Goal: Information Seeking & Learning: Learn about a topic

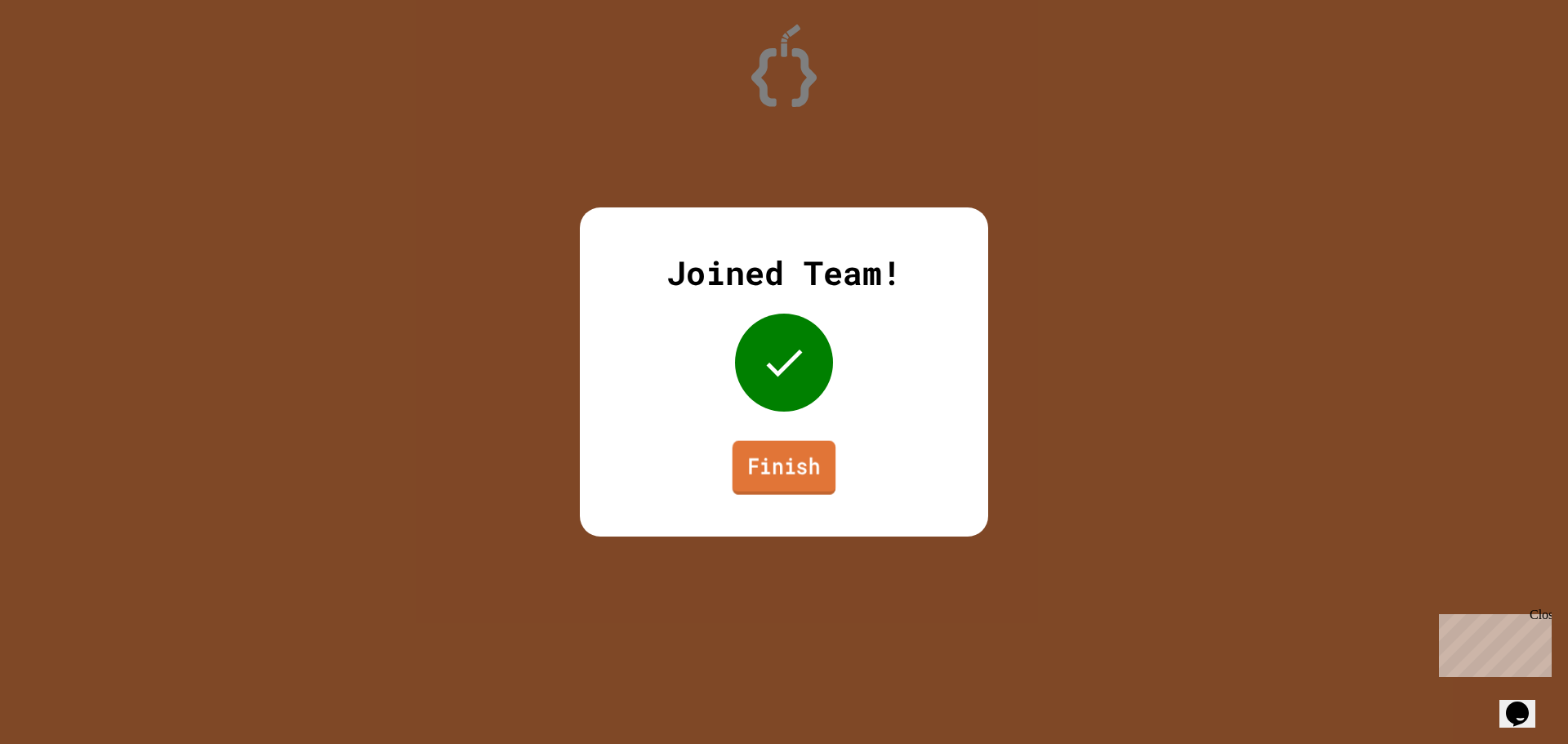
click at [781, 463] on link "Finish" at bounding box center [784, 468] width 104 height 54
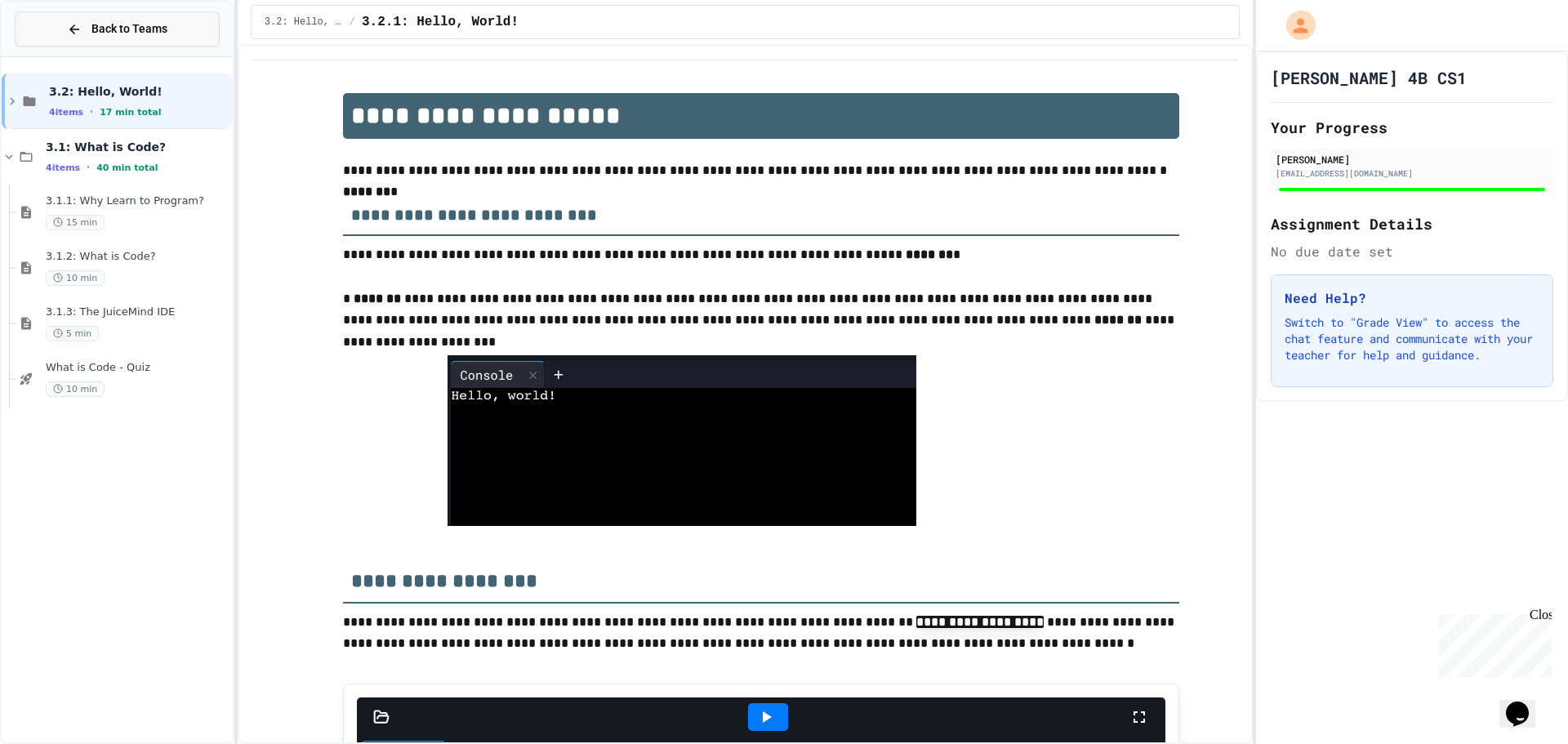
click at [176, 44] on button "Back to Teams" at bounding box center [117, 28] width 205 height 35
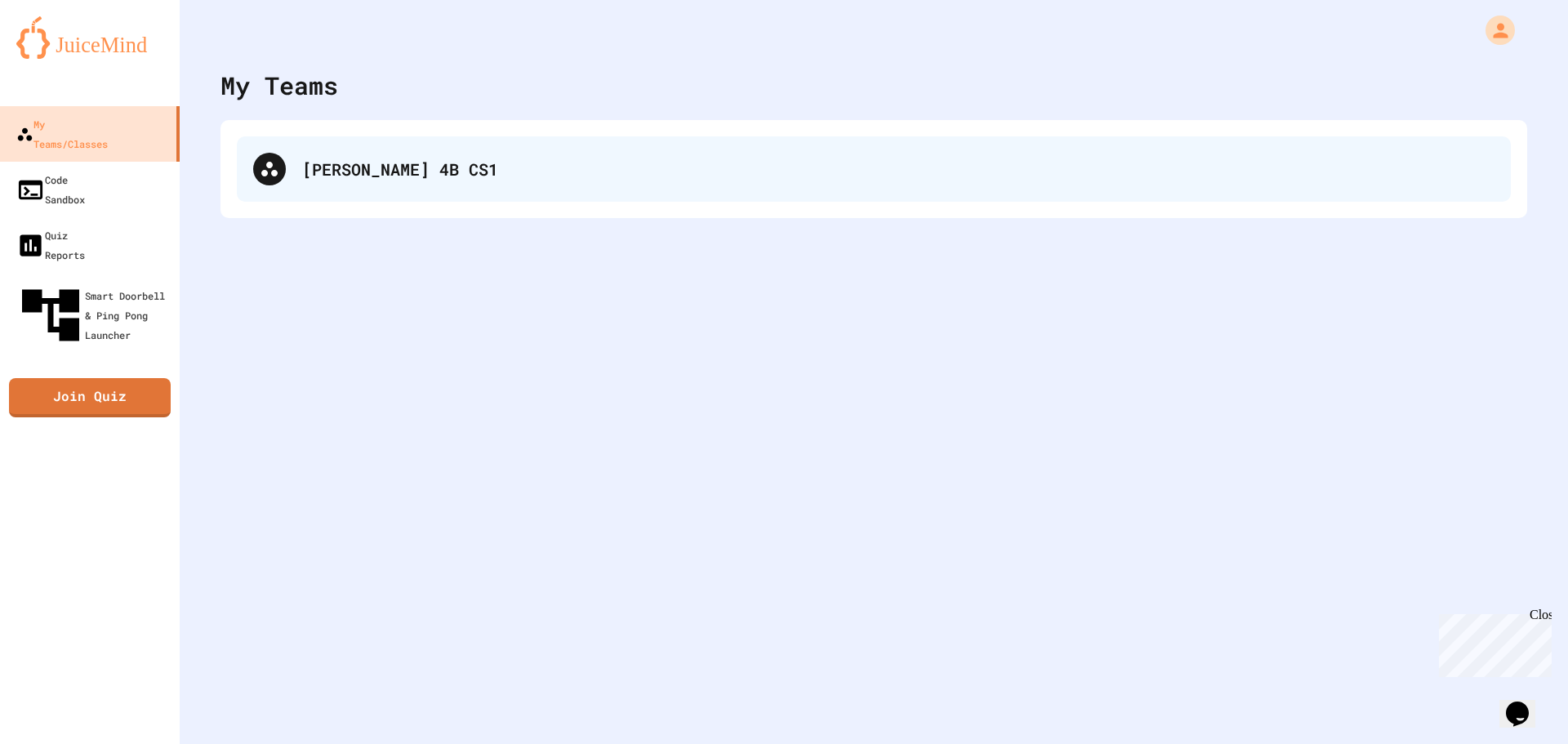
click at [344, 176] on div "Groves 4B CS1" at bounding box center [898, 169] width 1192 height 25
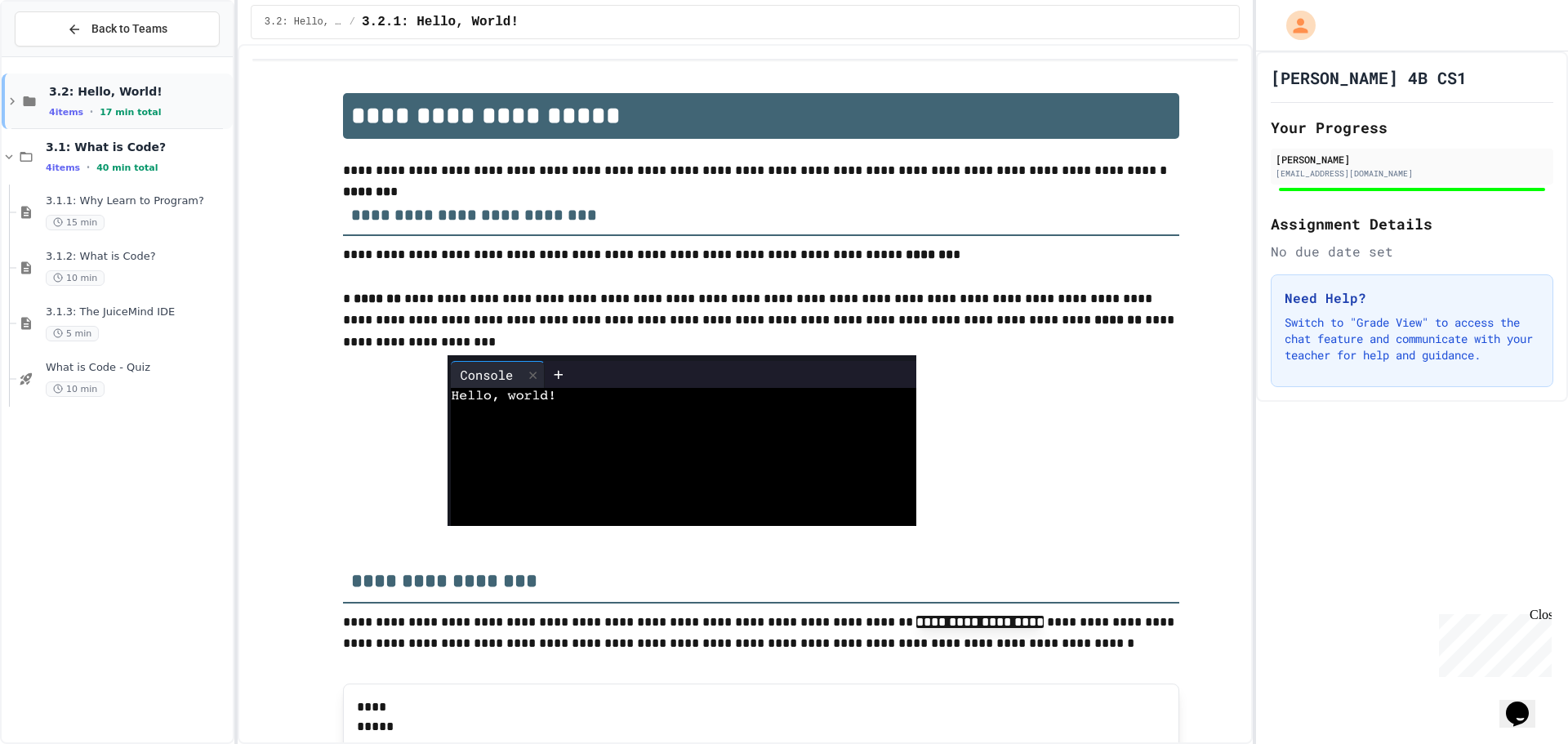
click at [147, 90] on span "3.2: Hello, World!" at bounding box center [139, 91] width 181 height 15
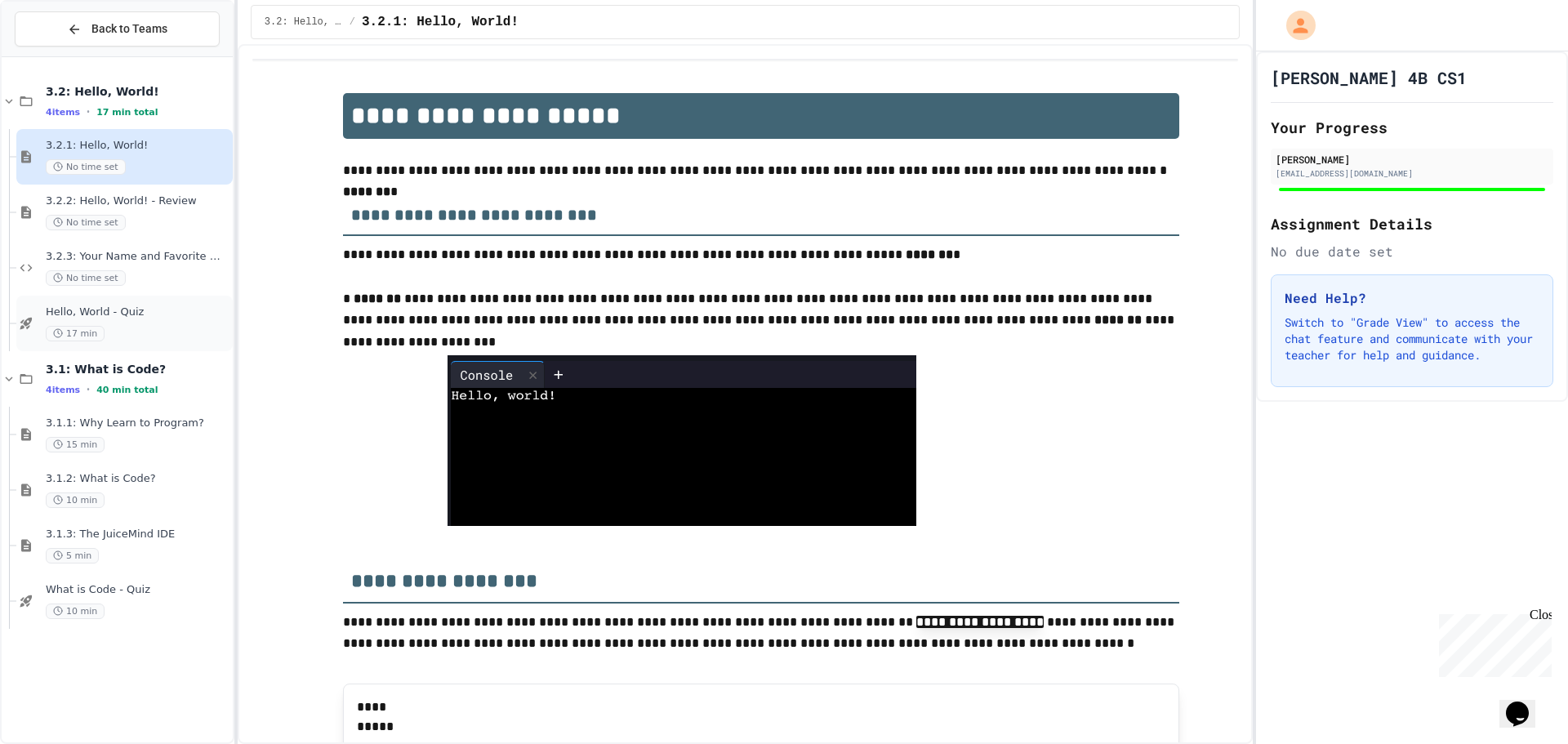
click at [153, 324] on div "Hello, World - Quiz 17 min" at bounding box center [137, 323] width 183 height 36
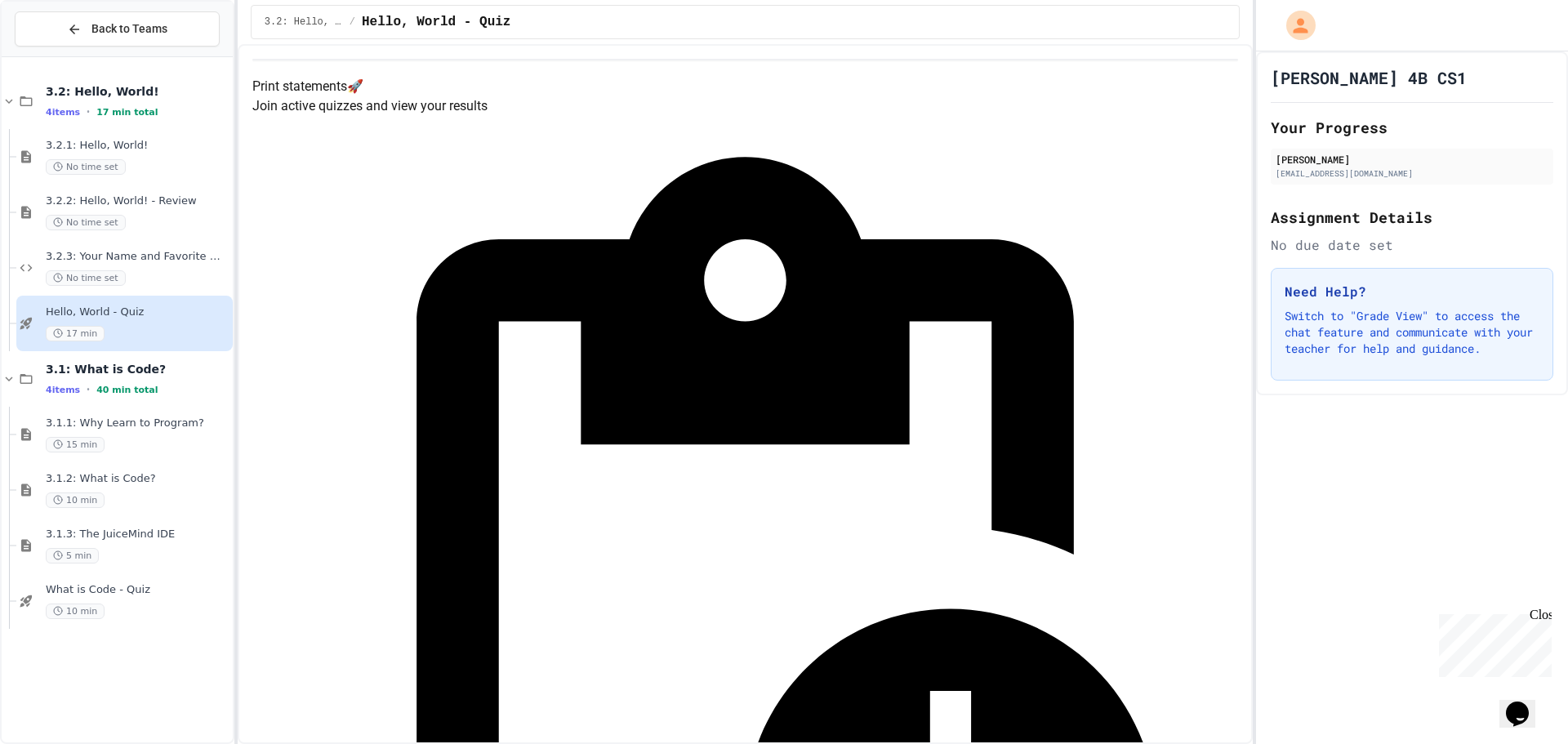
click at [200, 256] on span "3.2.3: Your Name and Favorite Movie" at bounding box center [137, 257] width 183 height 14
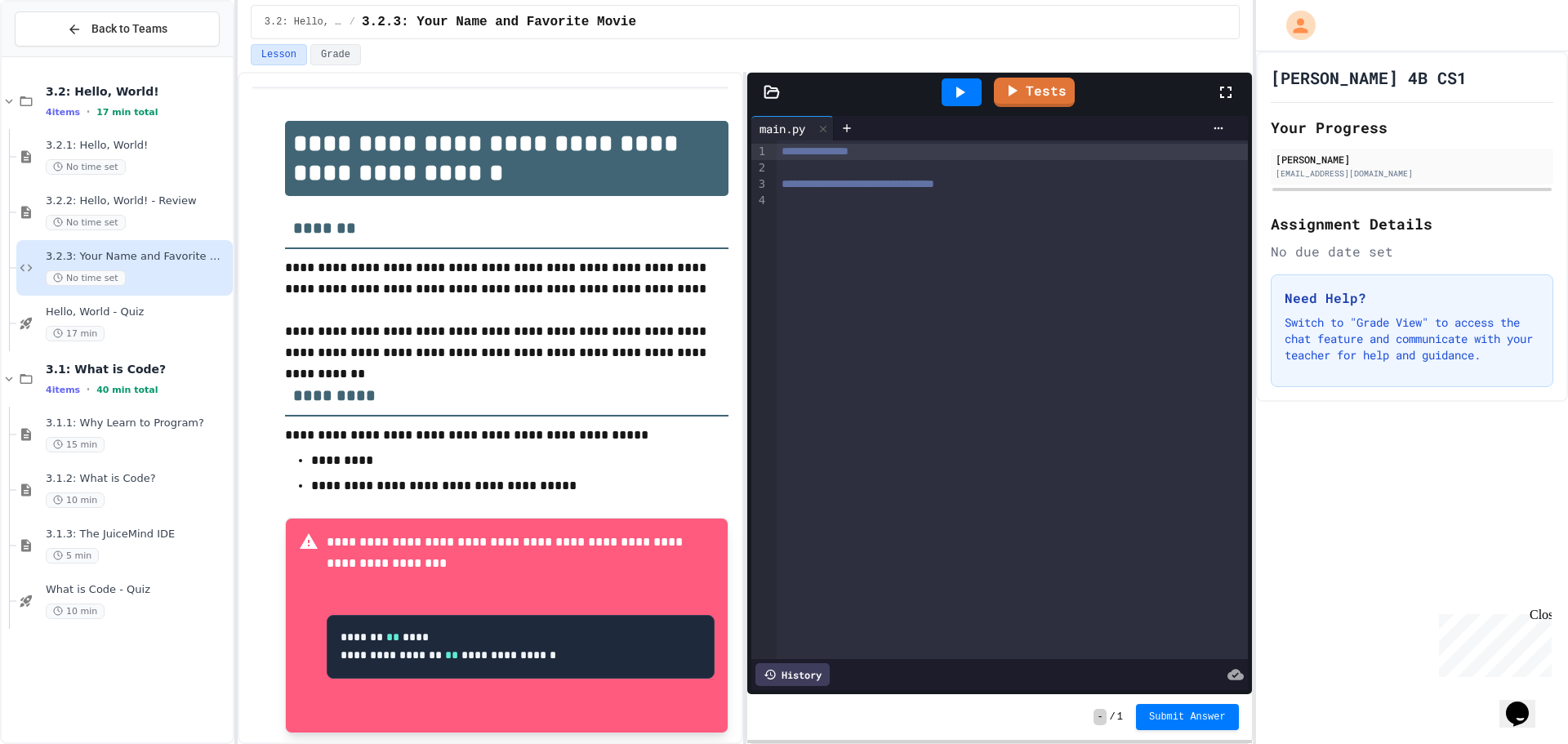
scroll to position [44, 0]
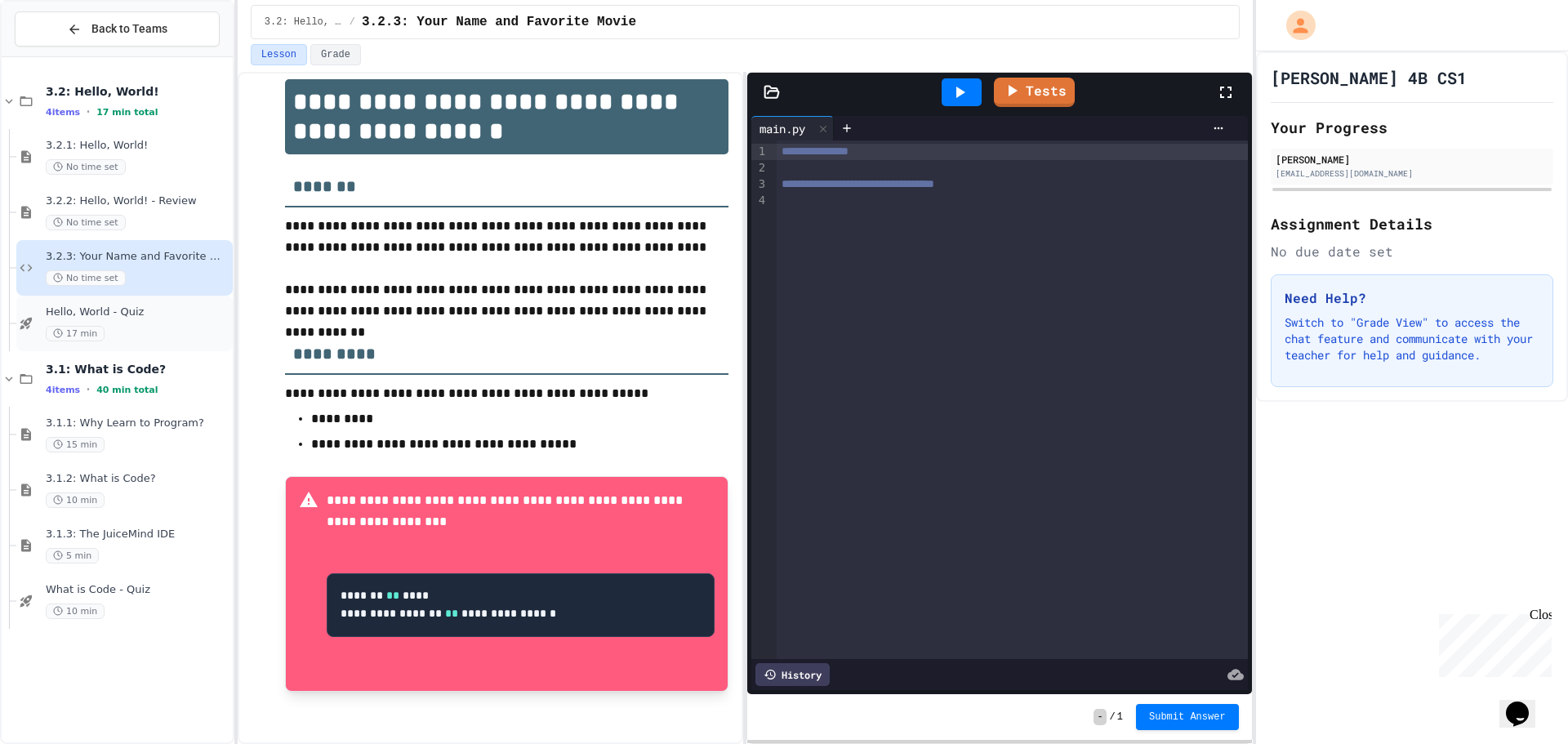
click at [146, 313] on span "Hello, World - Quiz" at bounding box center [137, 312] width 183 height 14
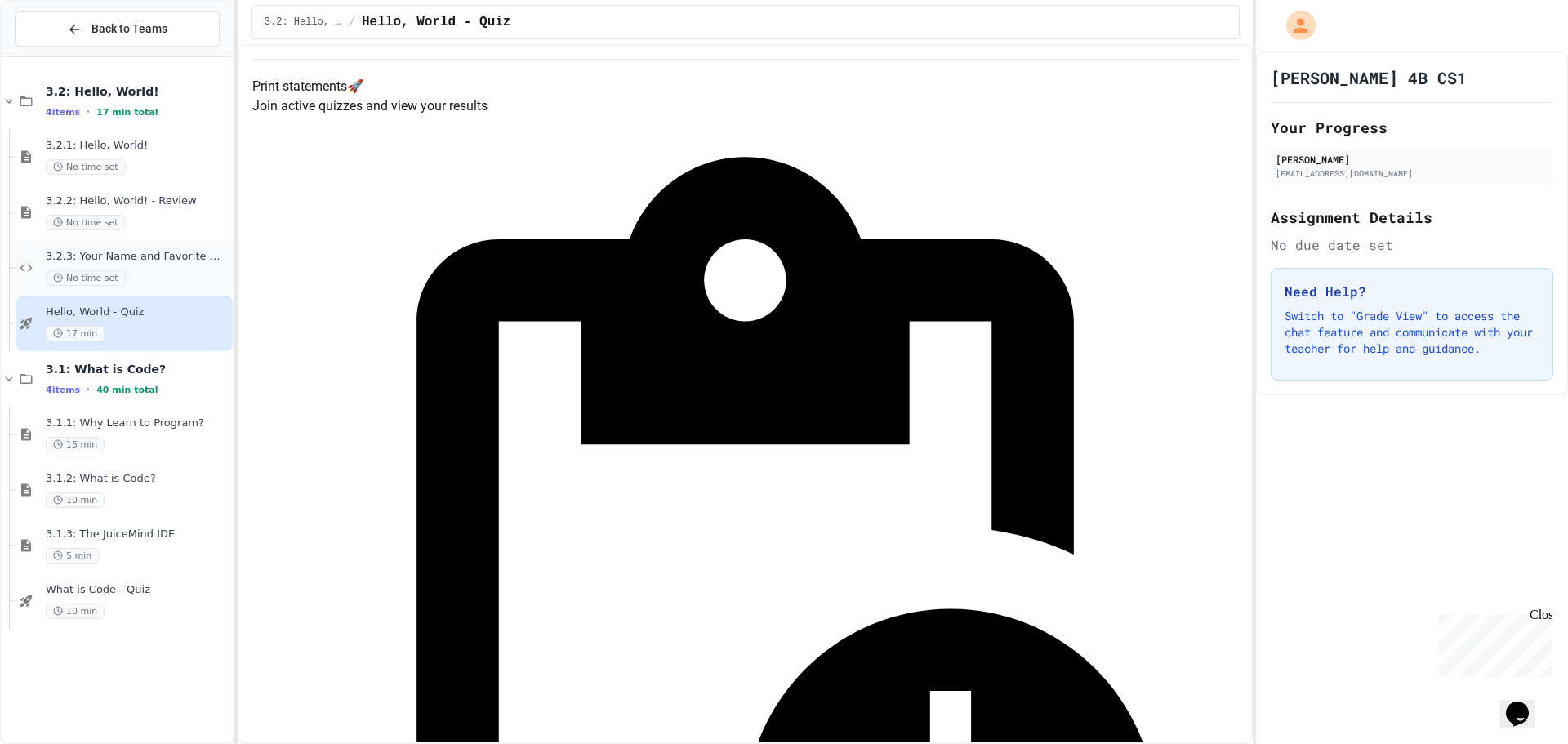
click at [145, 270] on div "No time set" at bounding box center [137, 278] width 183 height 15
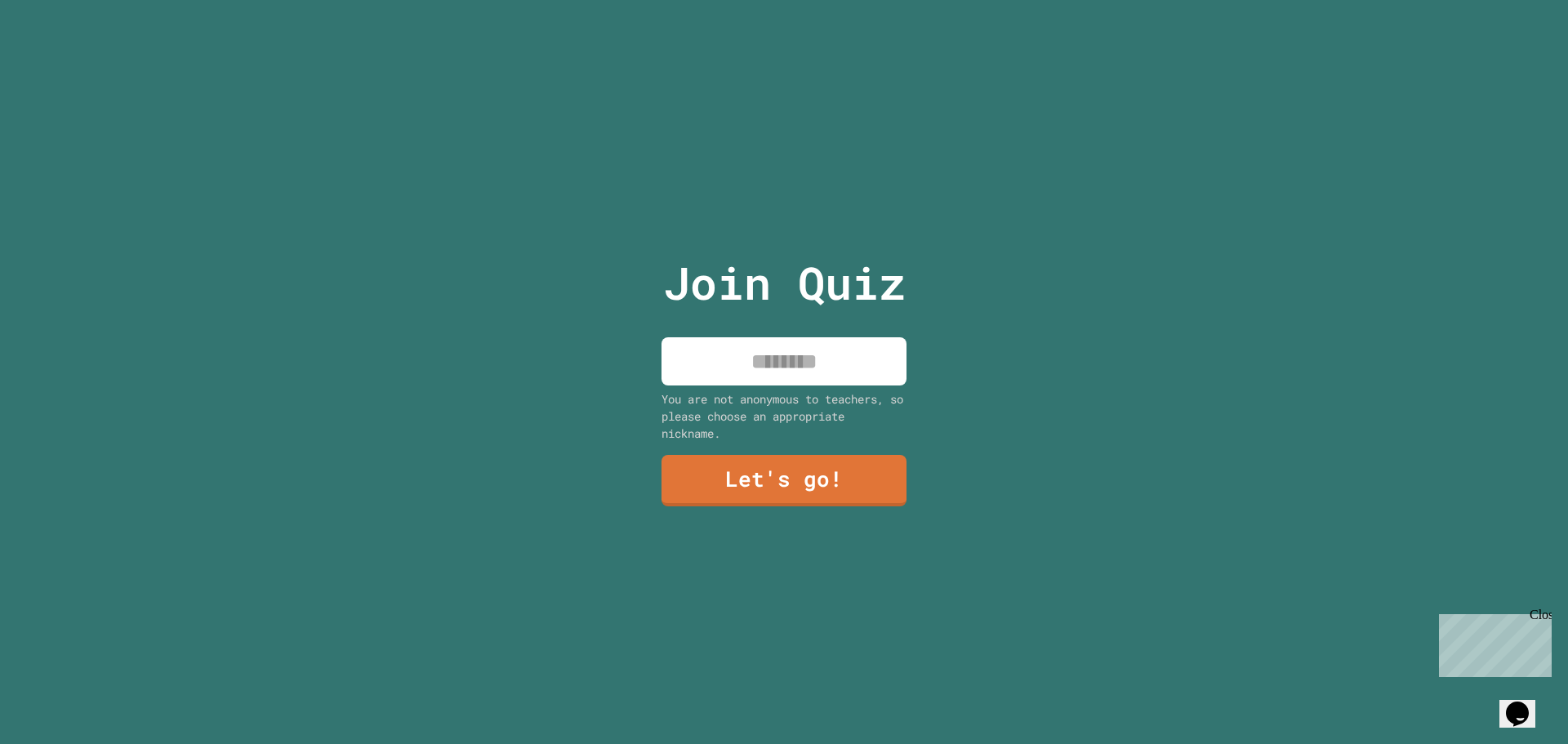
click at [725, 345] on input at bounding box center [784, 362] width 245 height 48
type input "******"
click at [706, 474] on link "Let's go!" at bounding box center [784, 481] width 246 height 51
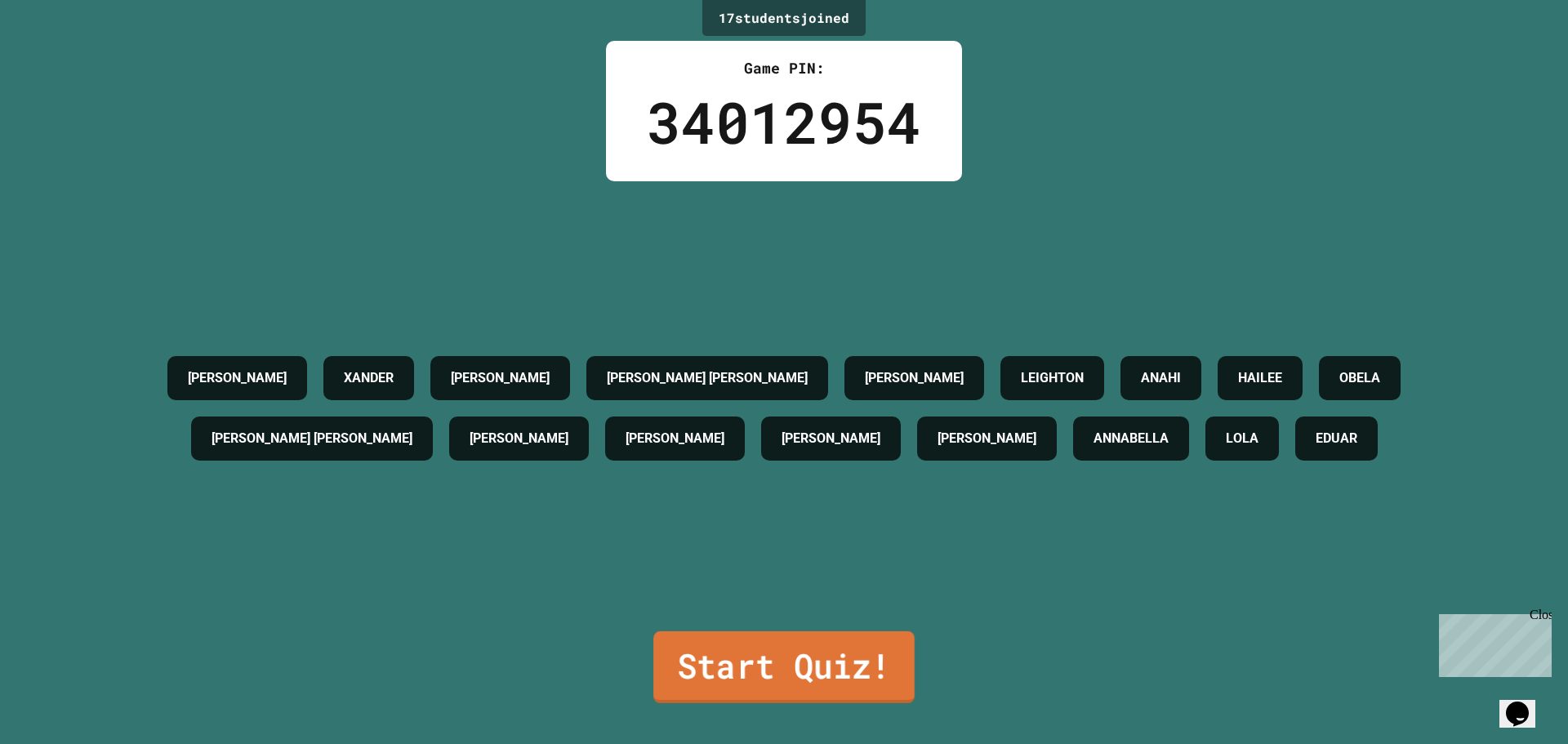
click at [781, 643] on link "Start Quiz!" at bounding box center [783, 668] width 261 height 72
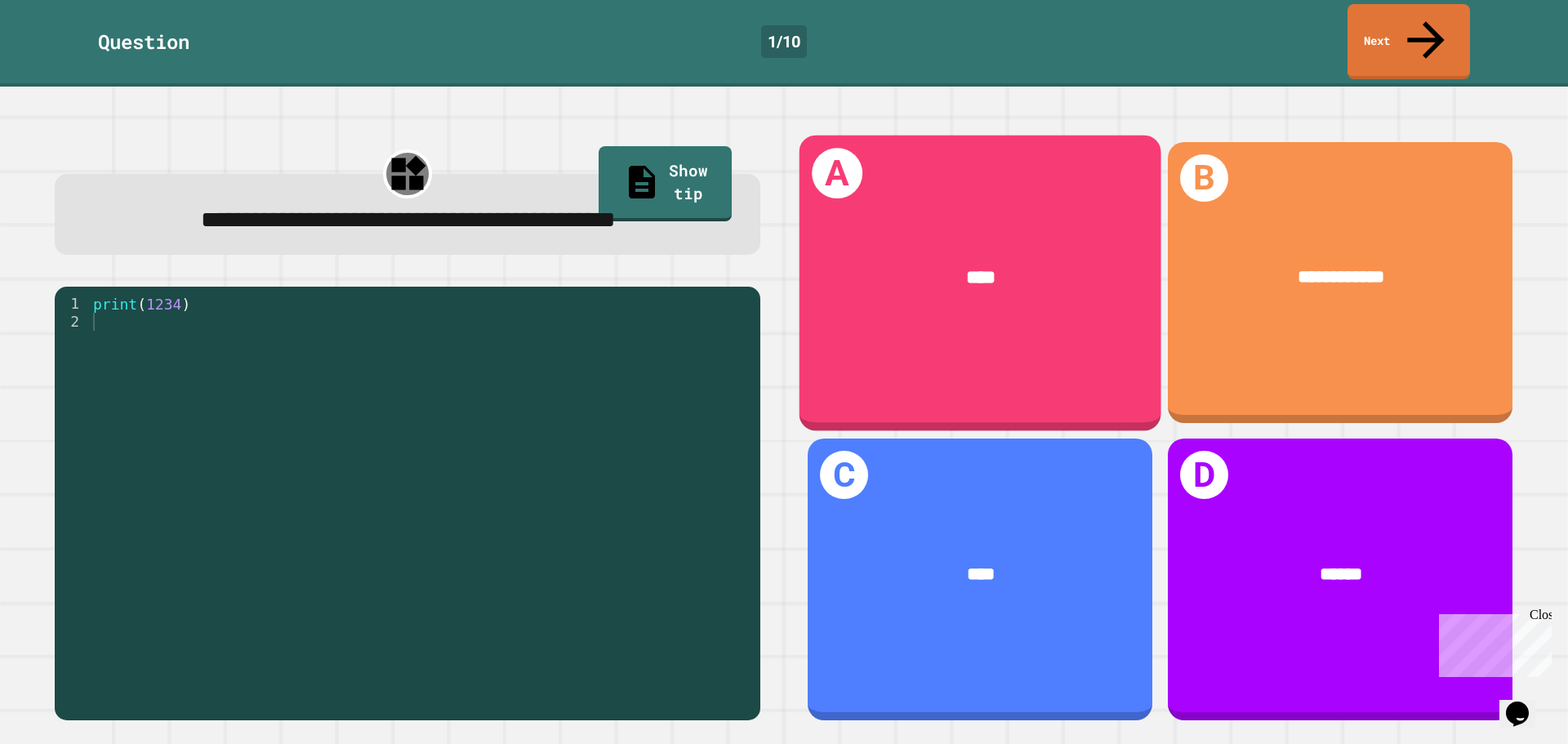
click at [982, 264] on div "****" at bounding box center [980, 279] width 285 height 29
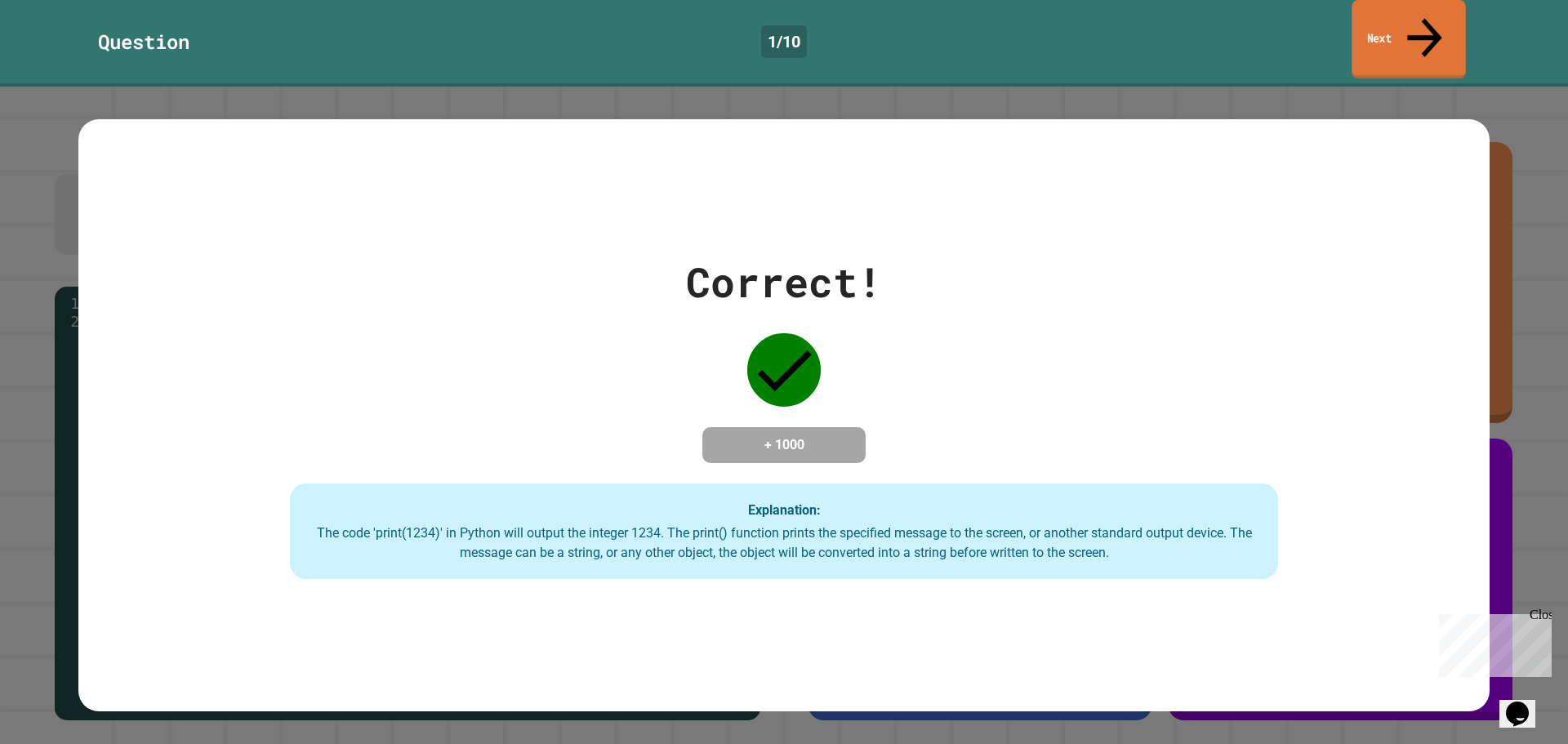
click at [1393, 30] on link "Next" at bounding box center [1408, 39] width 113 height 79
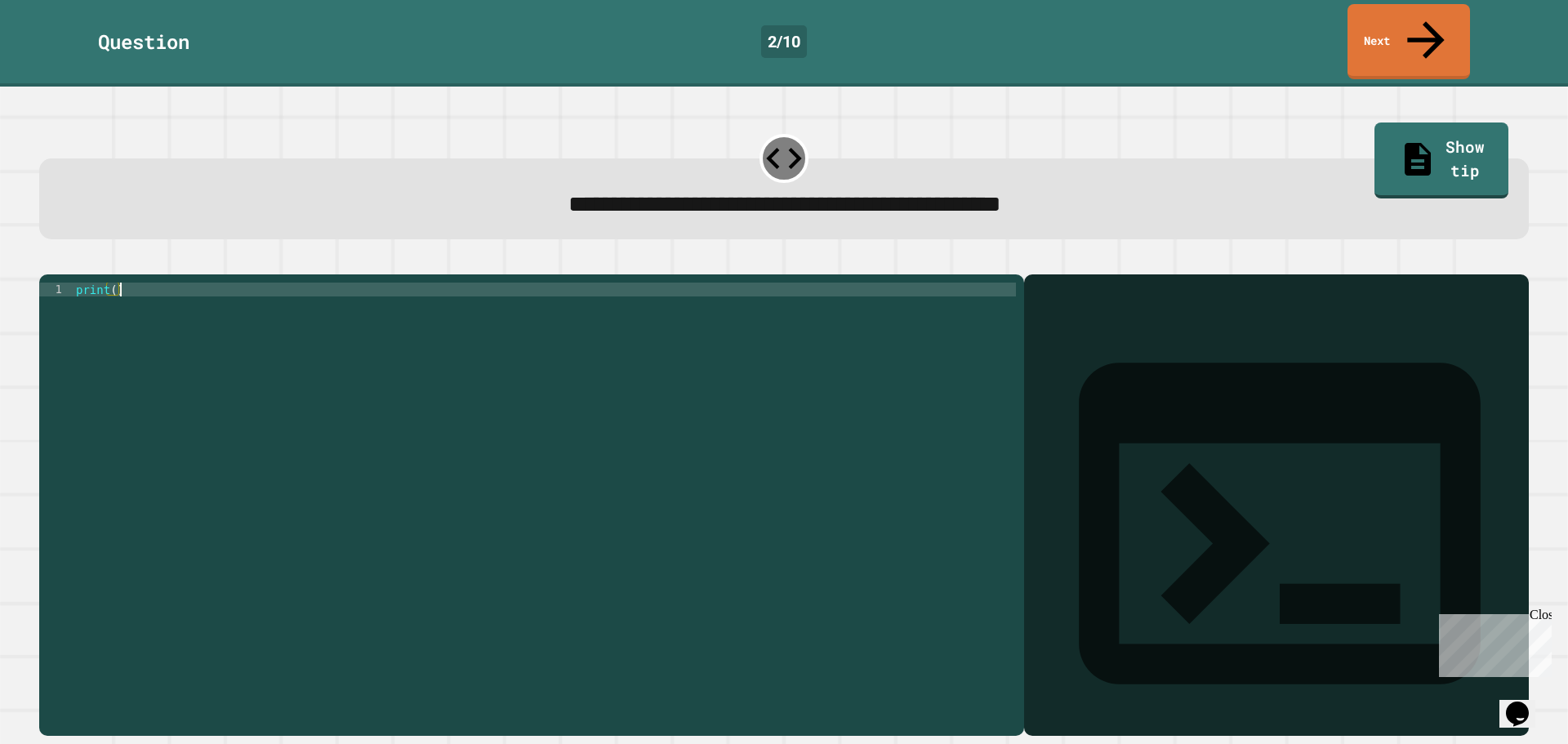
click at [709, 321] on div "print ( )" at bounding box center [544, 505] width 943 height 444
click at [560, 283] on div "print ( )" at bounding box center [544, 505] width 943 height 444
click at [113, 283] on div "print ( )" at bounding box center [544, 505] width 943 height 444
type textarea "**********"
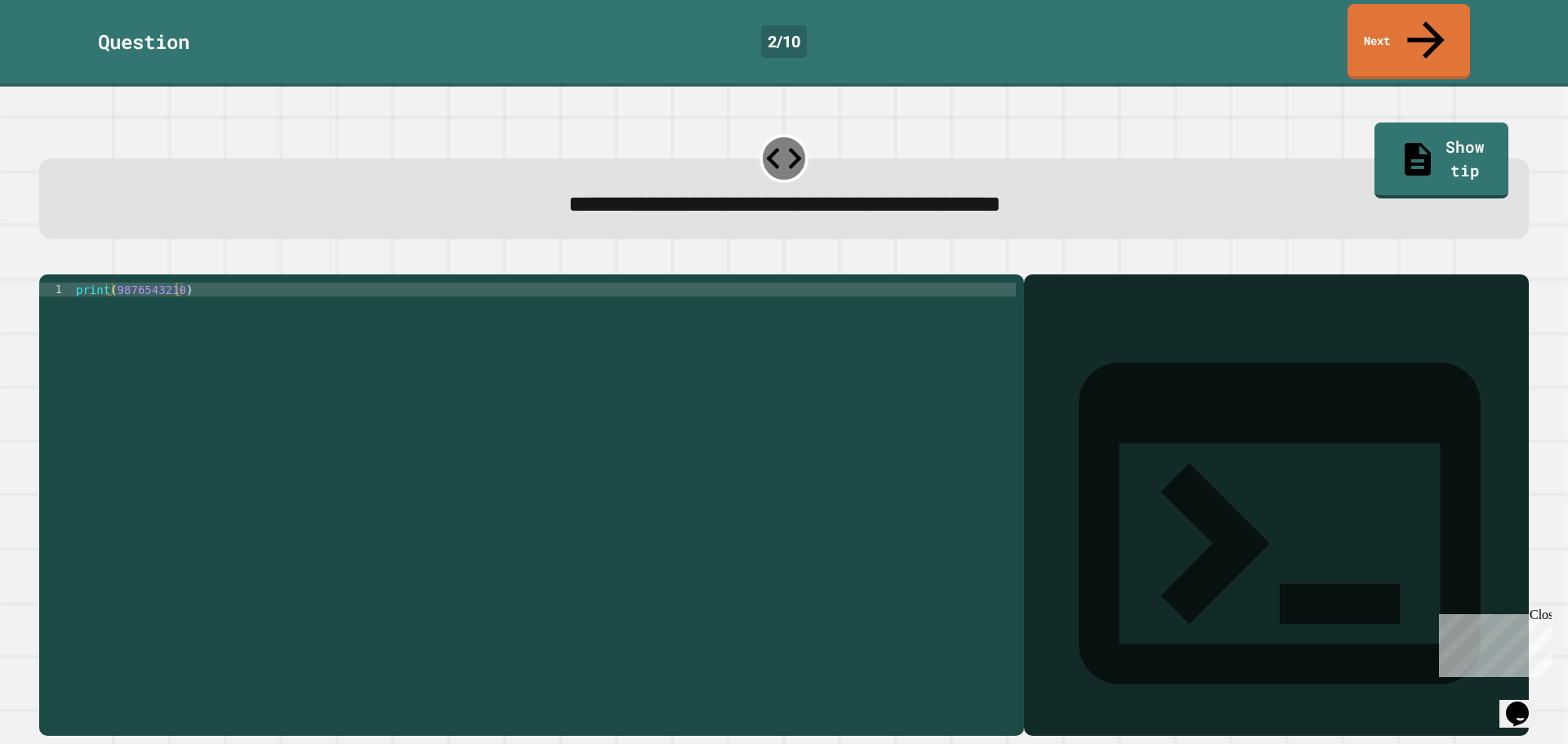
click at [206, 187] on div "**********" at bounding box center [784, 205] width 1432 height 36
click at [47, 261] on icon "button" at bounding box center [47, 261] width 0 height 0
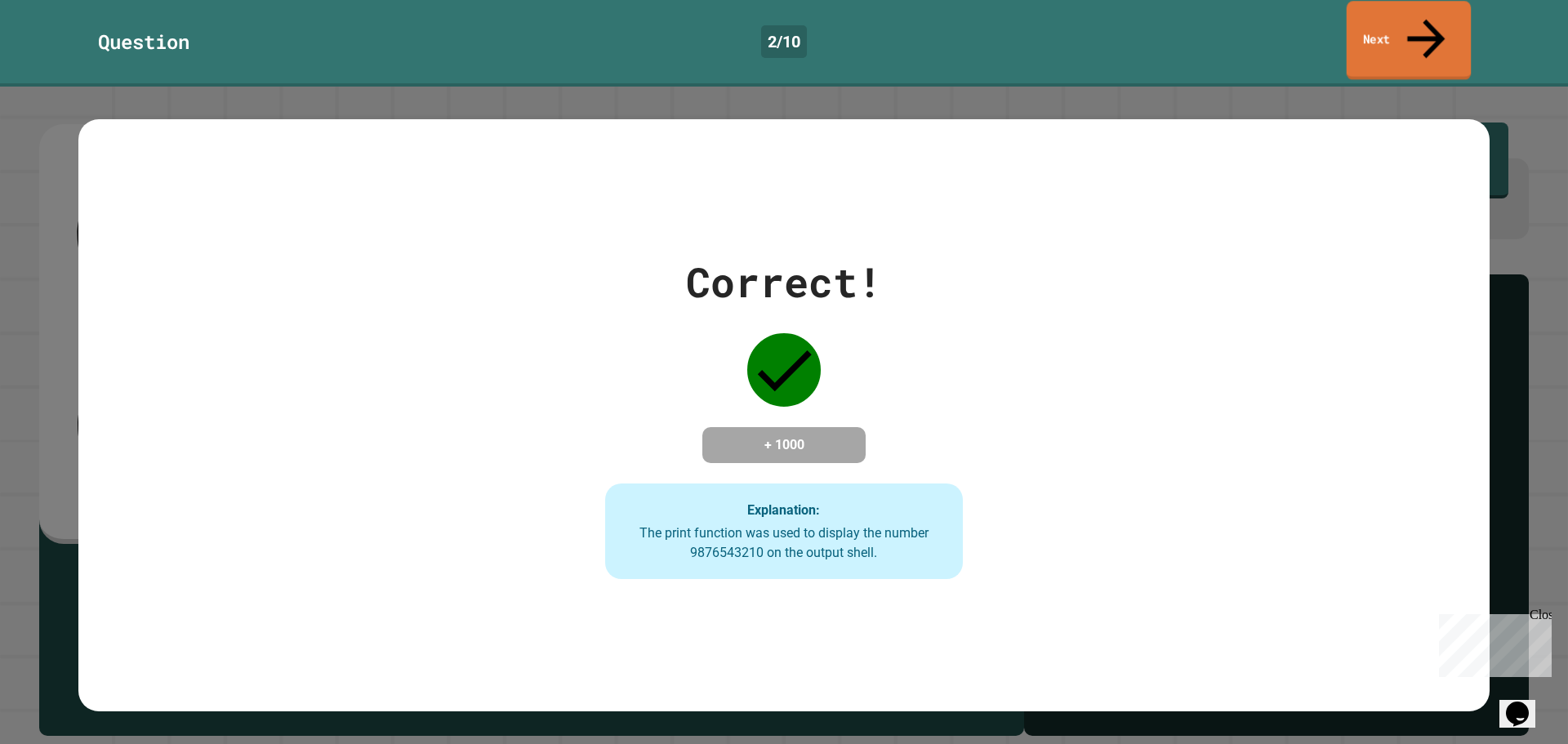
click at [1445, 15] on link "Next" at bounding box center [1409, 40] width 125 height 79
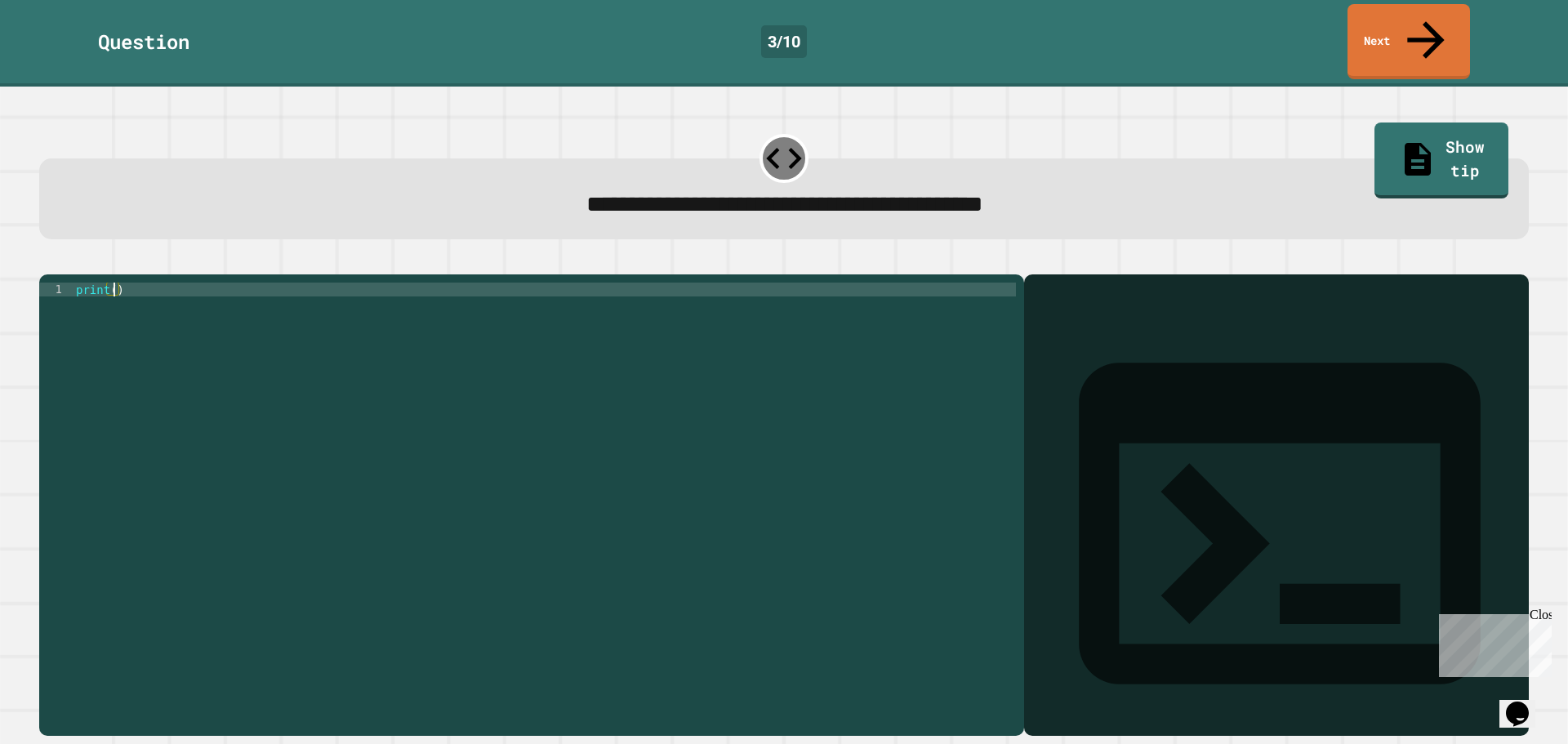
click at [111, 283] on div "print ( )" at bounding box center [544, 505] width 943 height 444
type textarea "**********"
click at [47, 261] on icon "button" at bounding box center [47, 261] width 0 height 0
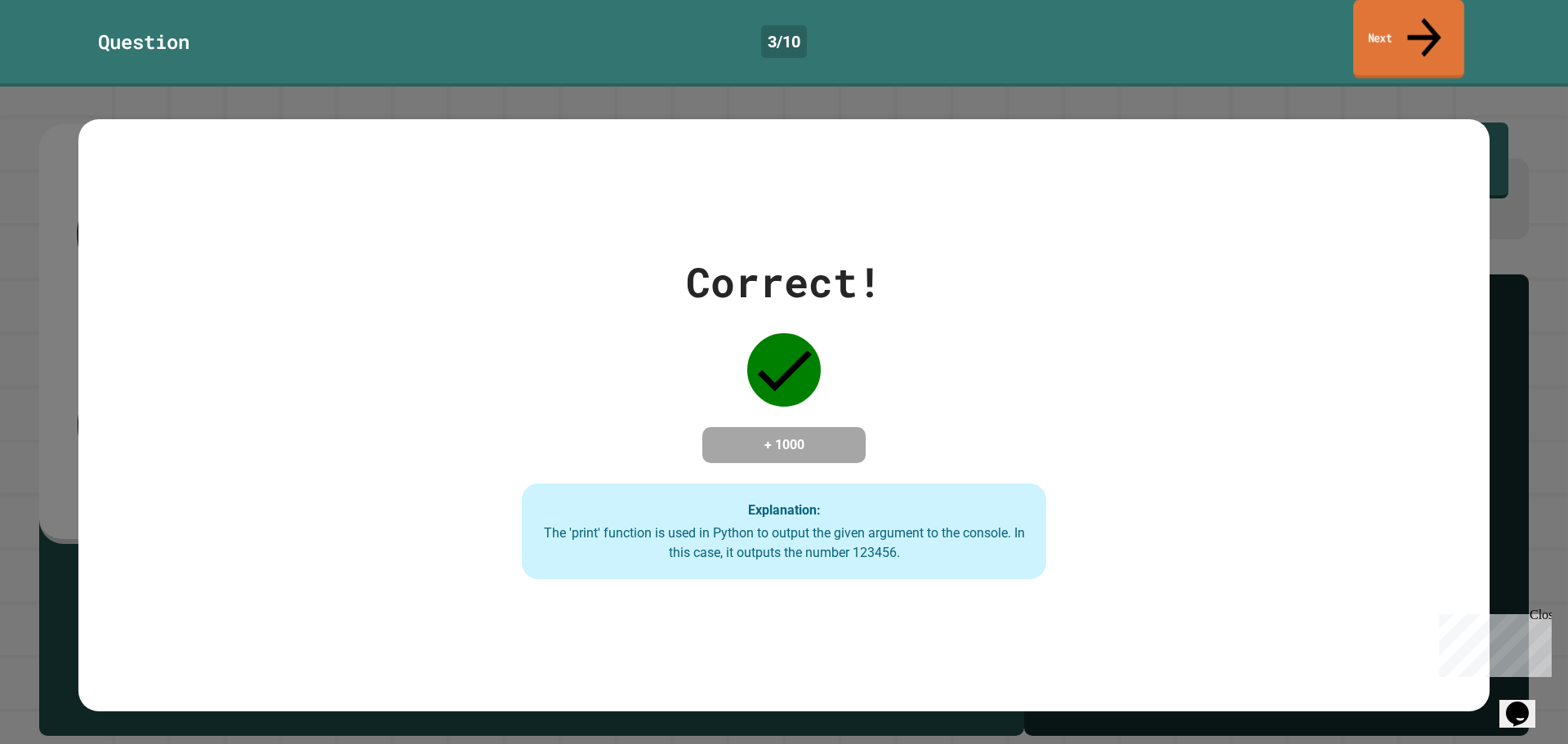
click at [1421, 18] on icon at bounding box center [1423, 38] width 51 height 58
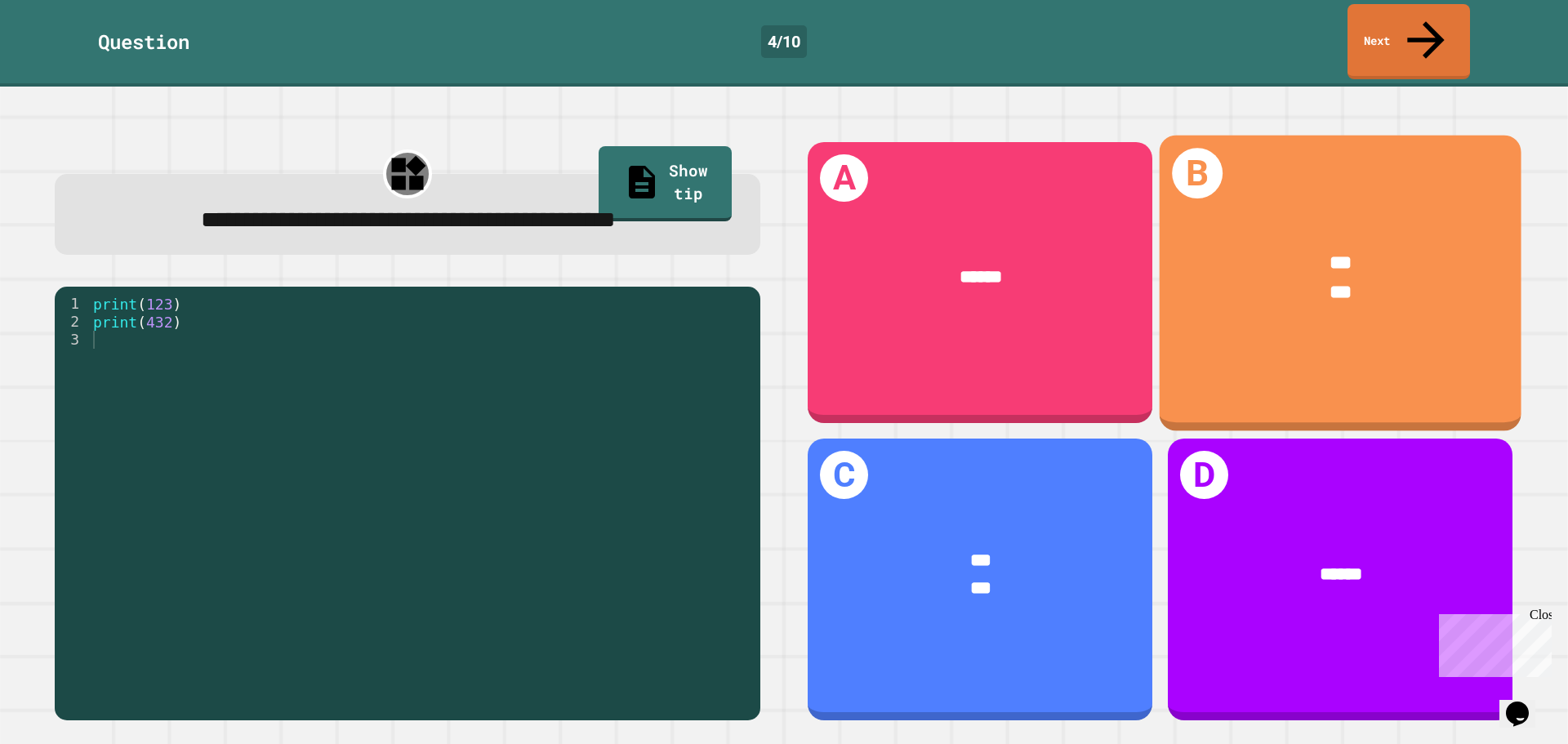
click at [1290, 321] on div "B *** ***" at bounding box center [1340, 282] width 362 height 296
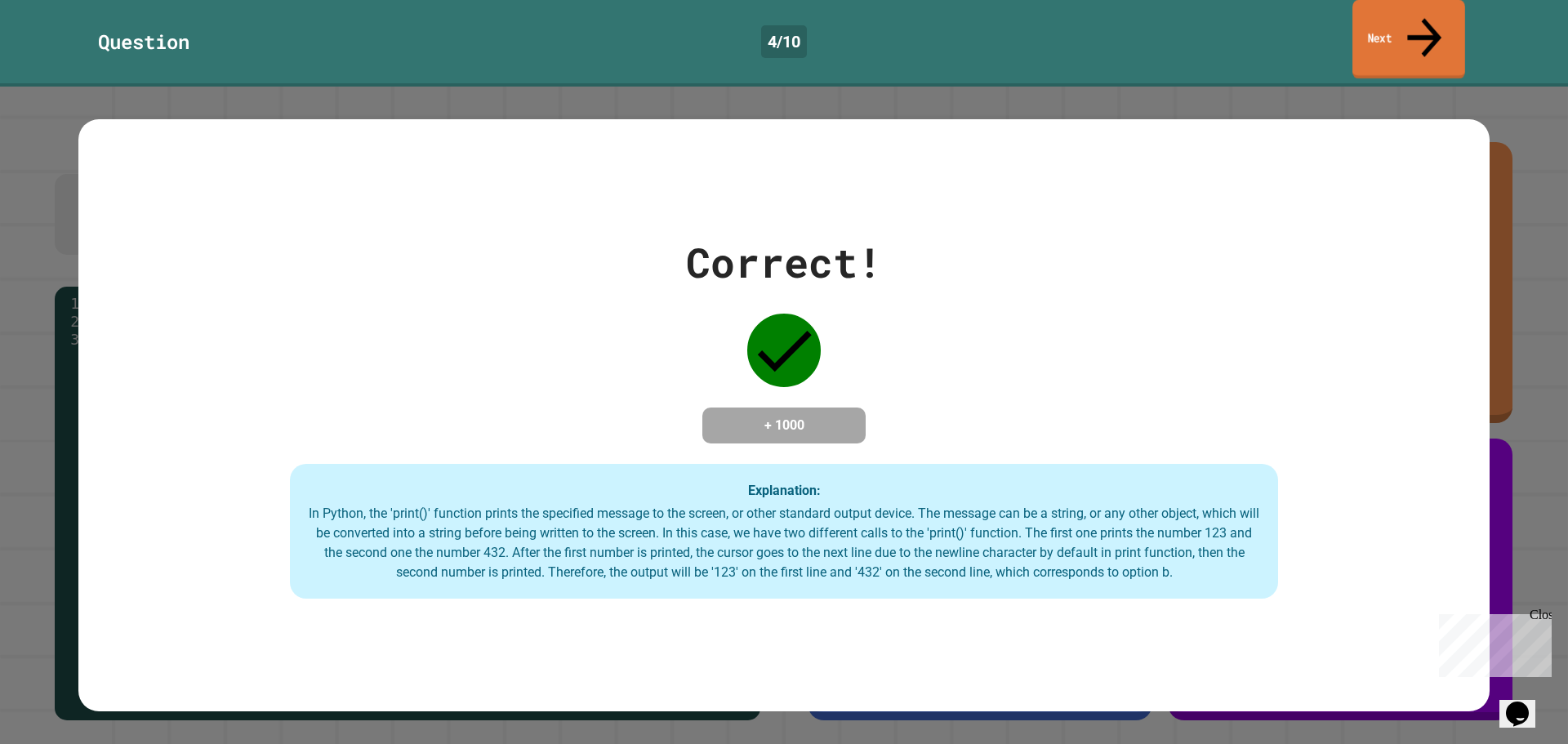
click at [1409, 33] on link "Next" at bounding box center [1409, 39] width 113 height 79
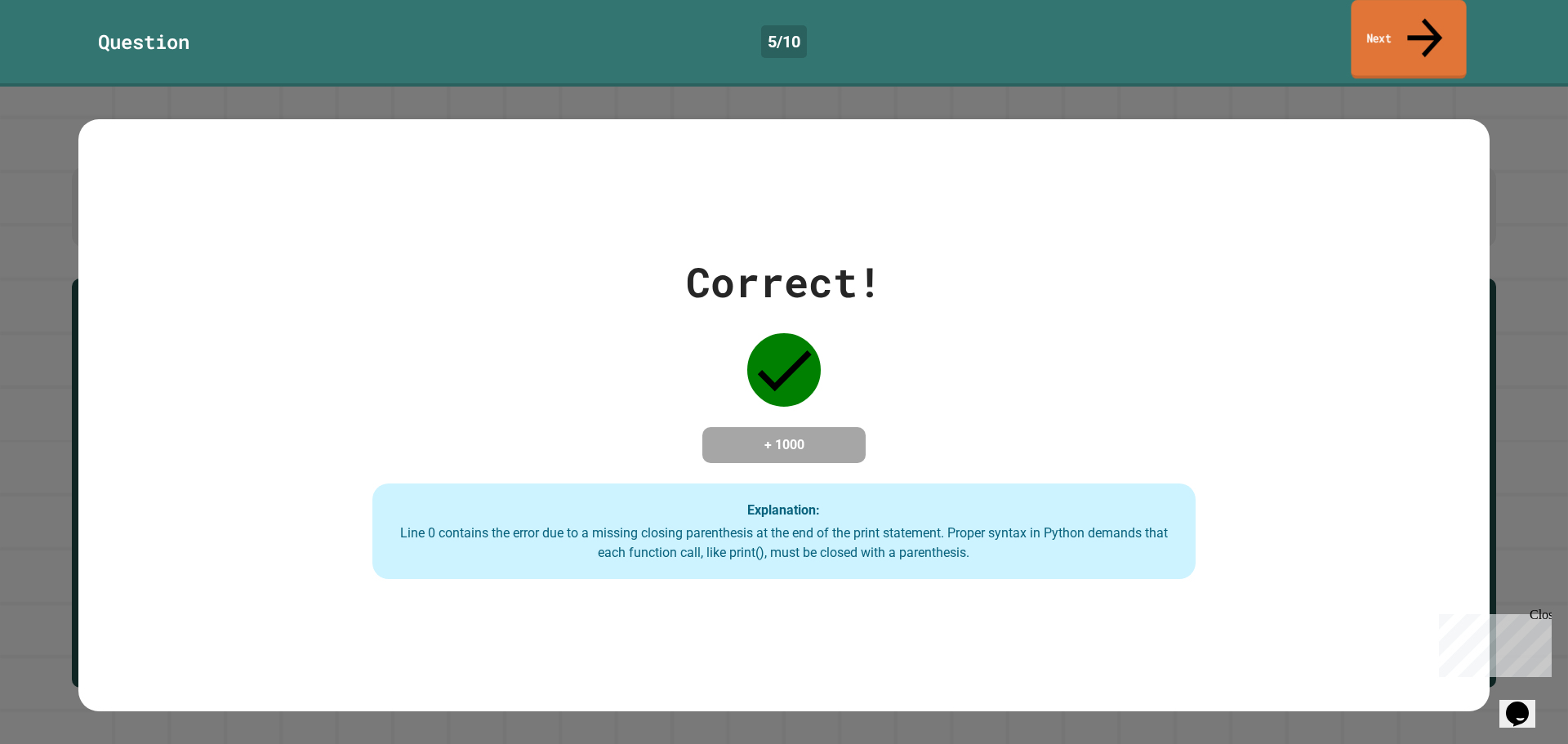
click at [1406, 24] on link "Next" at bounding box center [1408, 39] width 115 height 79
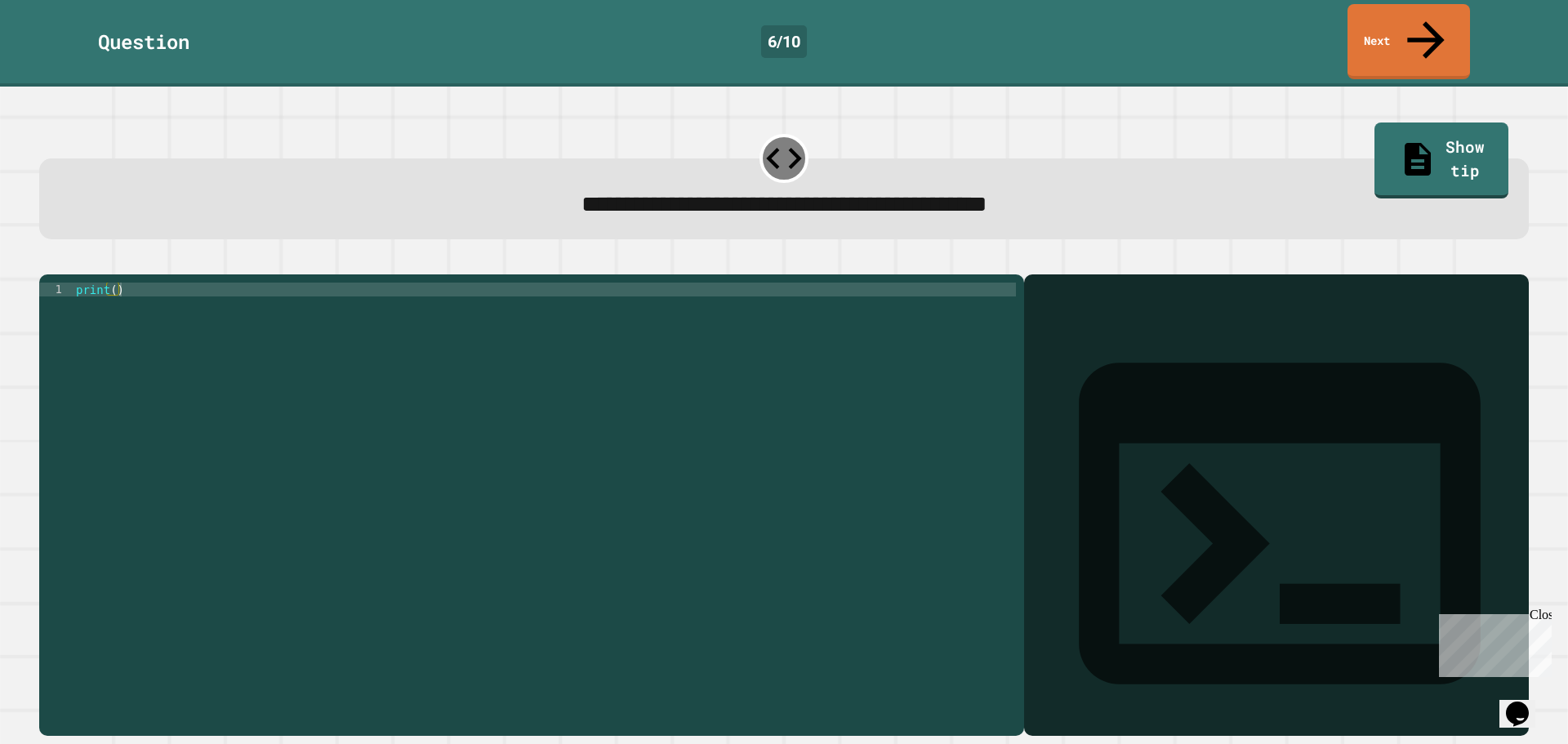
click at [113, 283] on div "print ( )" at bounding box center [544, 505] width 943 height 444
type textarea "**********"
click at [61, 266] on icon "button" at bounding box center [58, 271] width 9 height 11
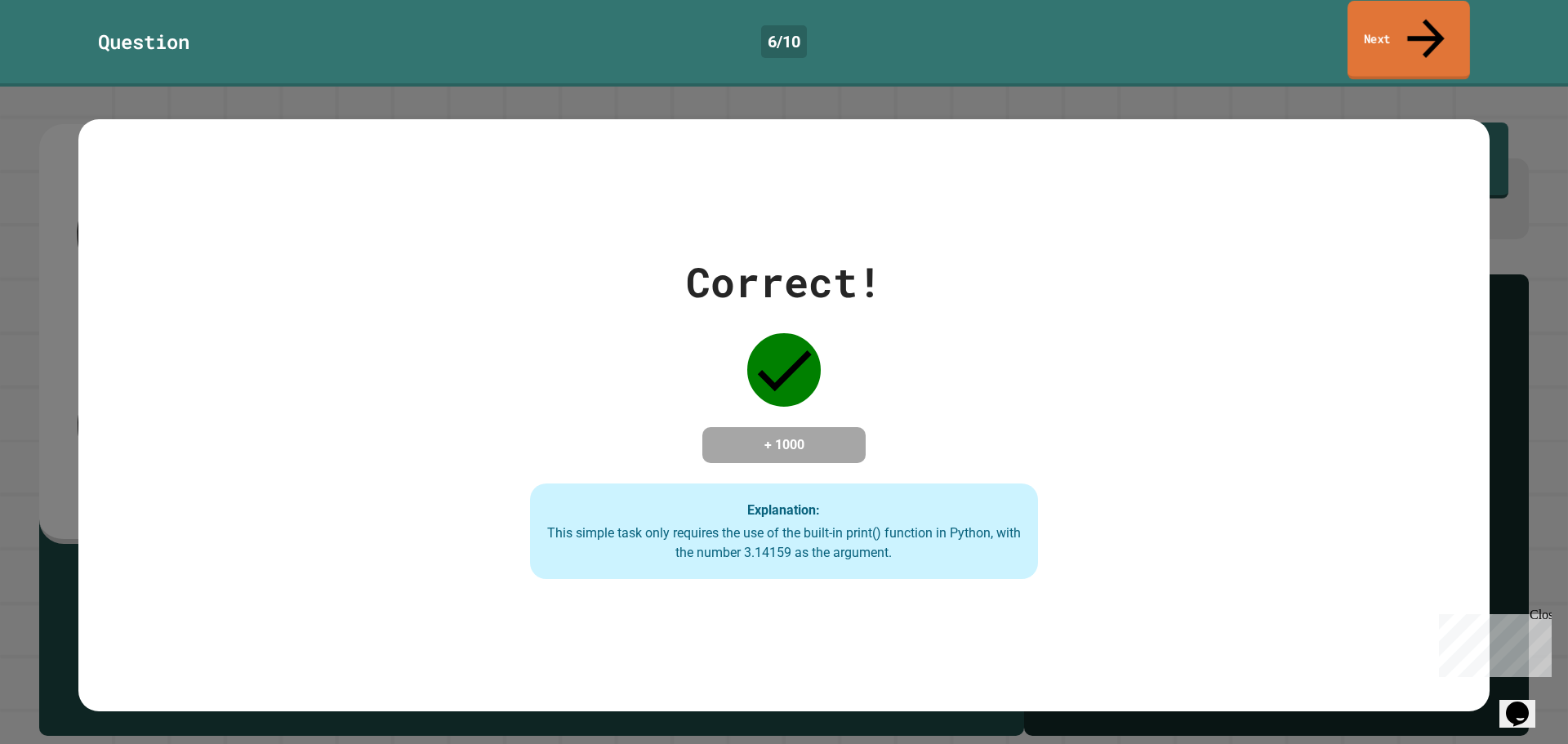
click at [1410, 15] on link "Next" at bounding box center [1408, 40] width 123 height 79
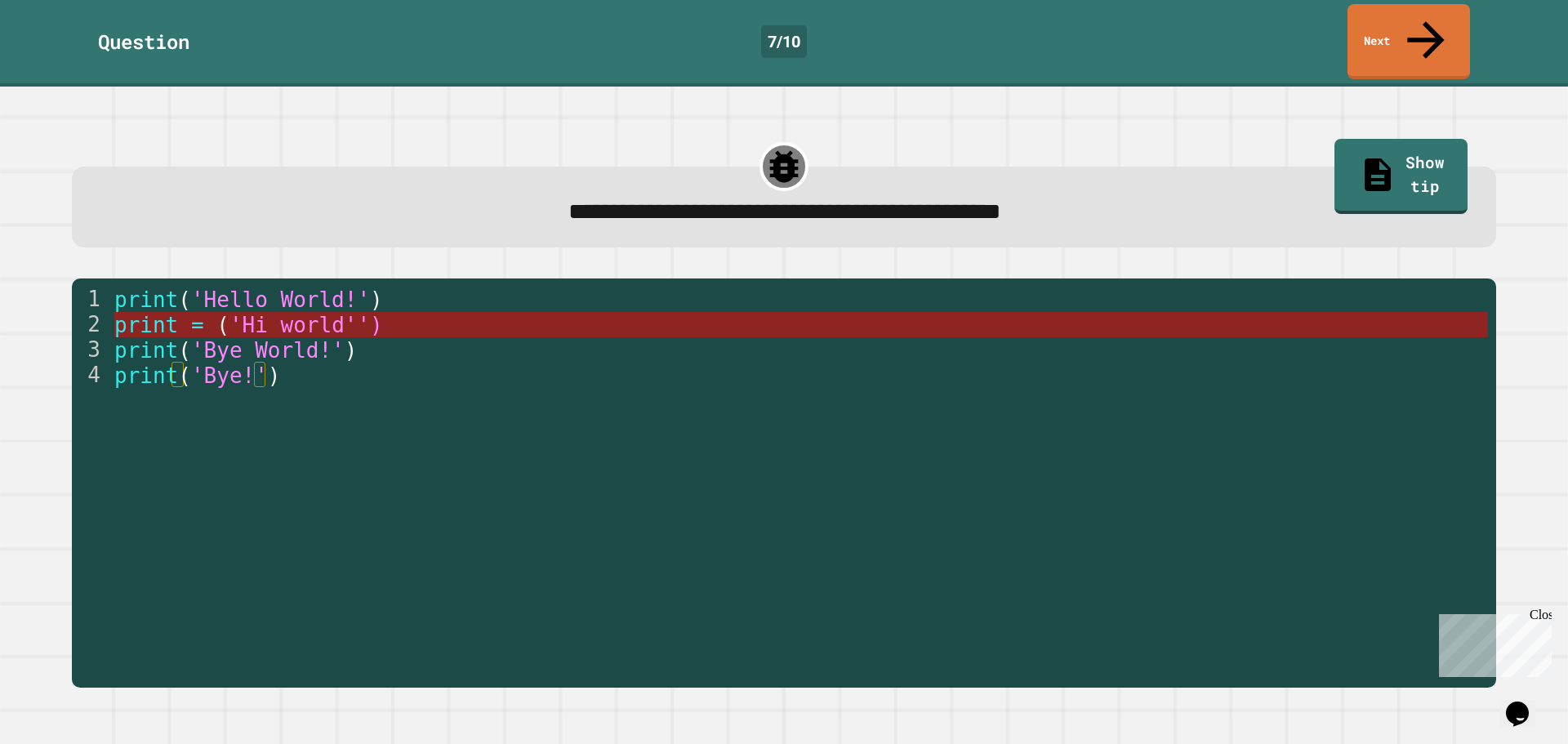
click at [297, 313] on span "'Hi world'')" at bounding box center [305, 325] width 153 height 25
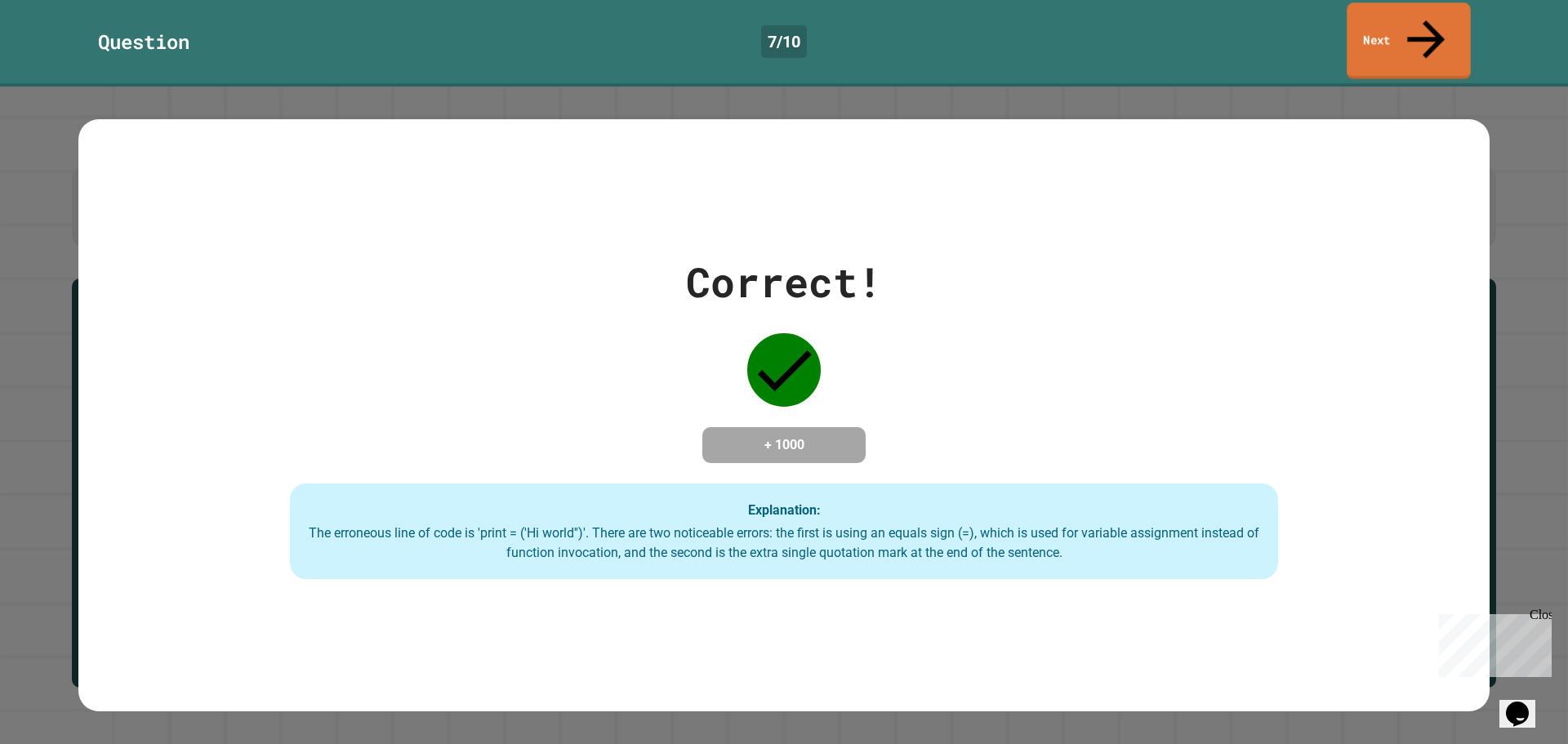
click at [1437, 13] on link "Next" at bounding box center [1408, 41] width 124 height 77
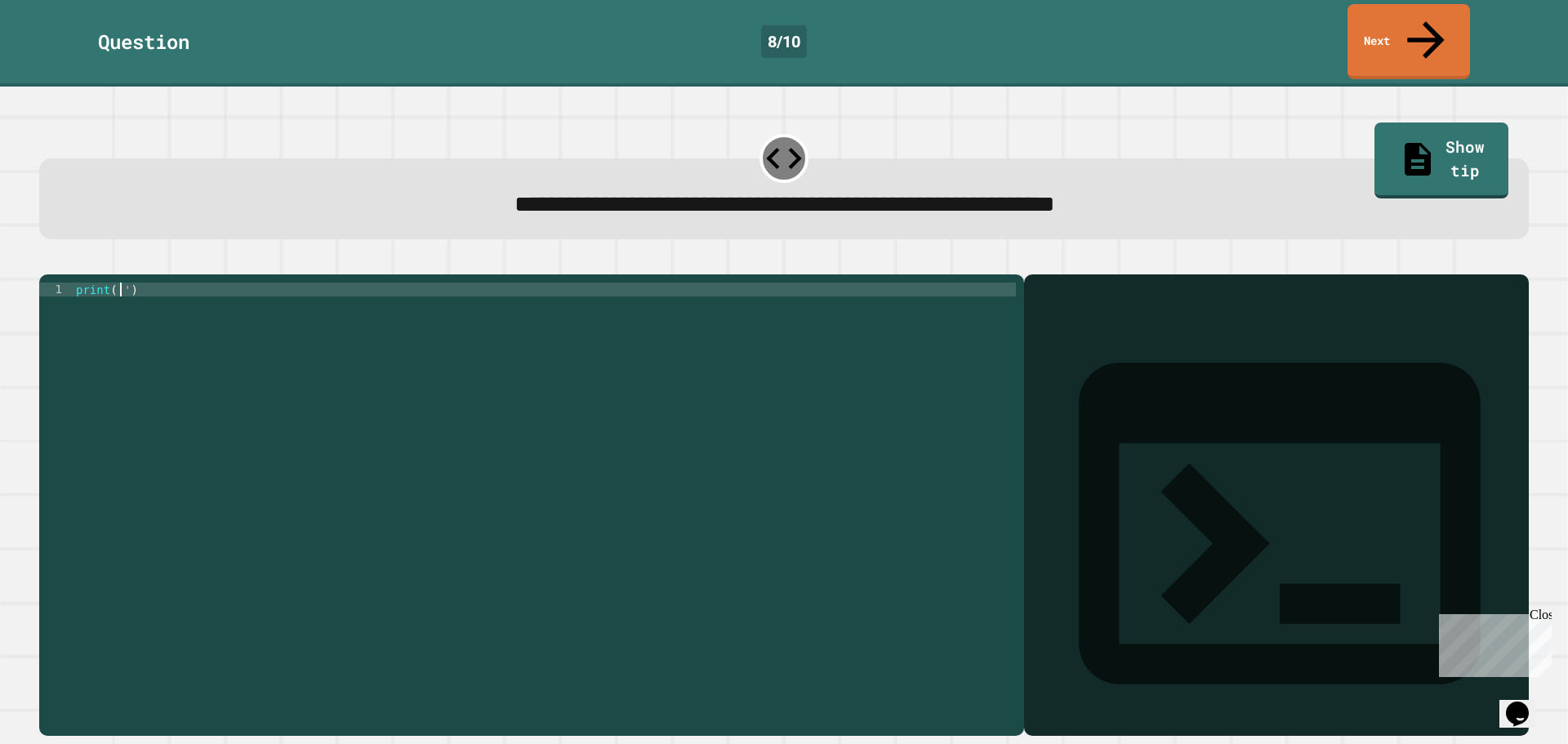
click at [119, 283] on div "print ( '' )" at bounding box center [544, 505] width 943 height 444
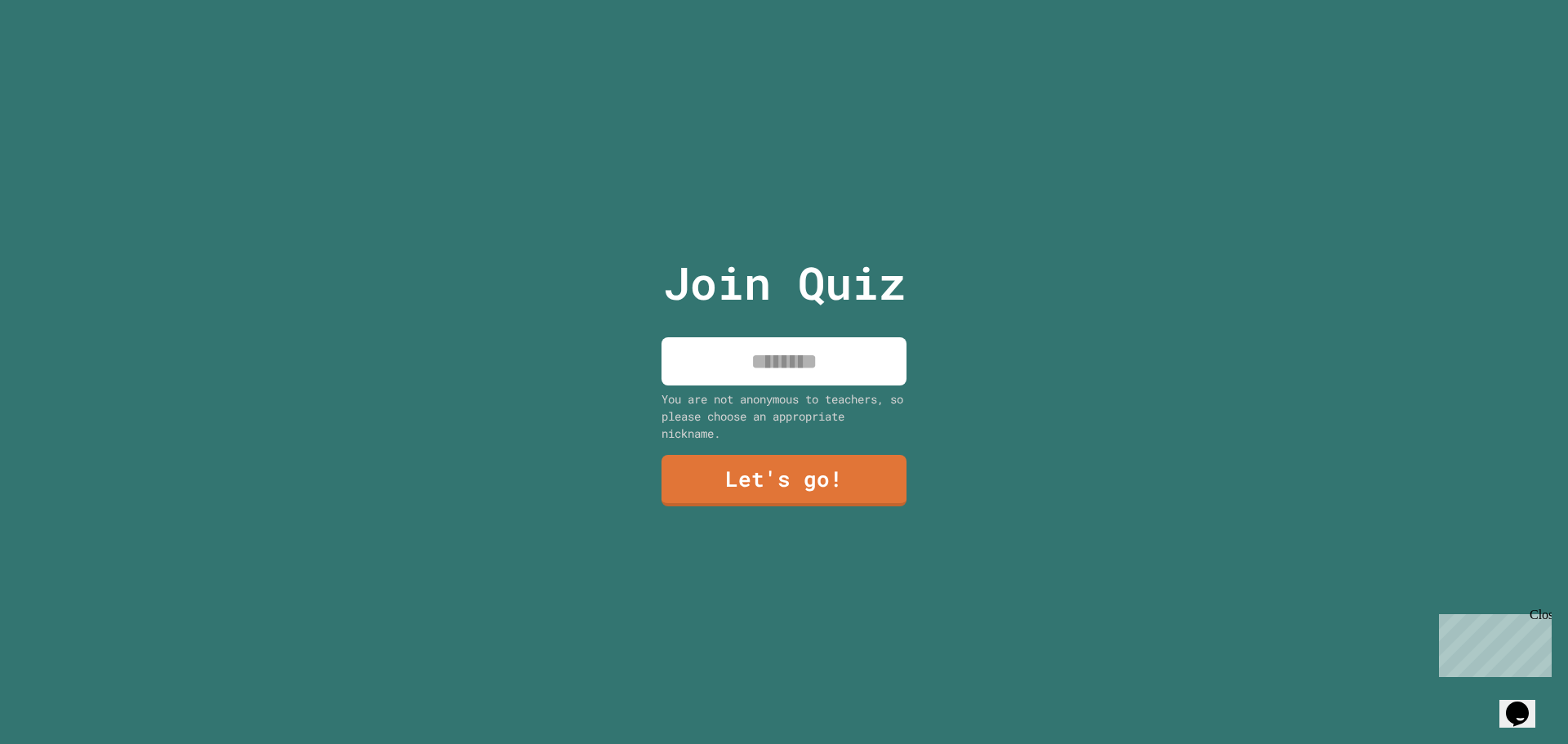
click at [739, 351] on input at bounding box center [784, 362] width 245 height 48
type input "******"
click at [744, 481] on link "Let's go!" at bounding box center [783, 479] width 239 height 54
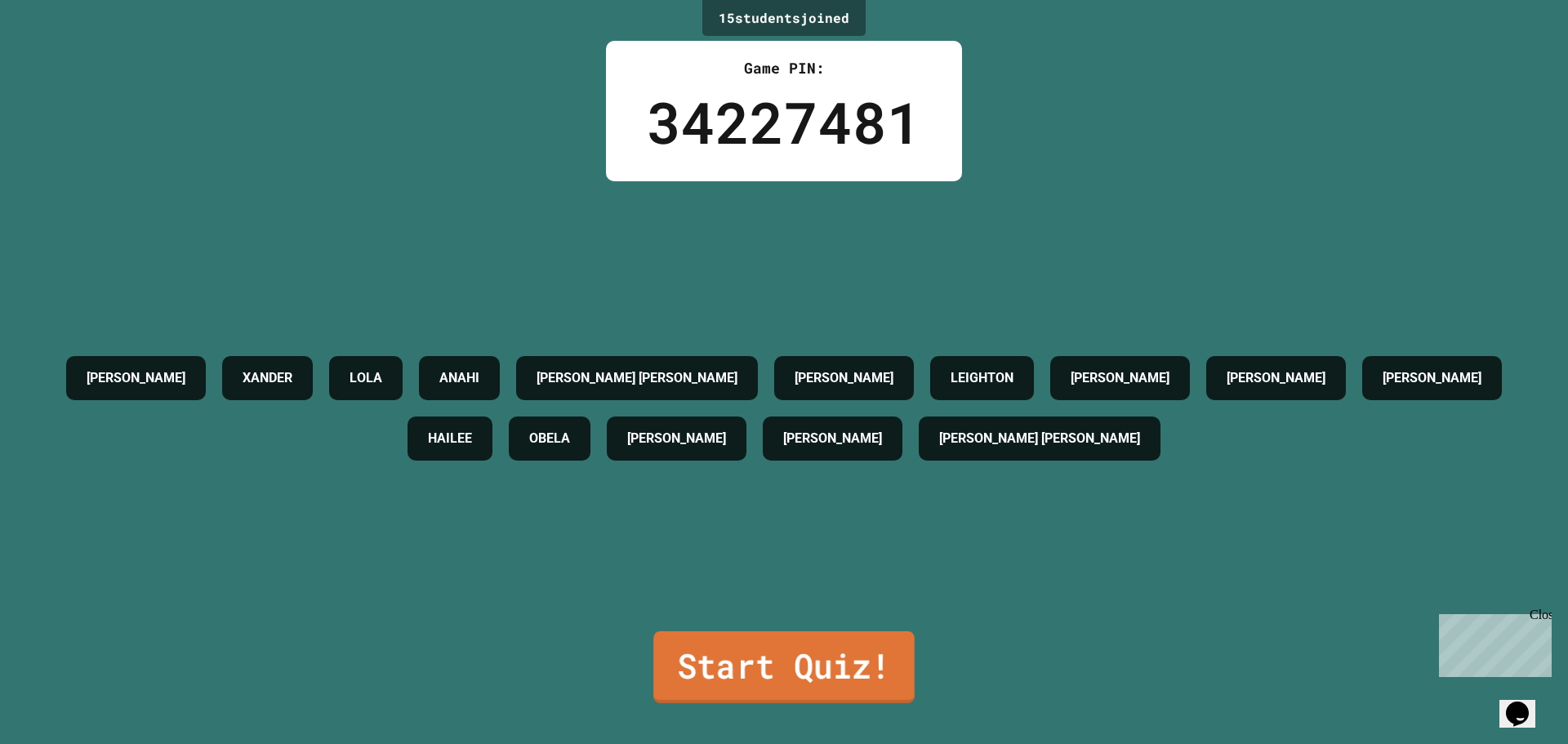
click at [865, 669] on link "Start Quiz!" at bounding box center [783, 668] width 261 height 72
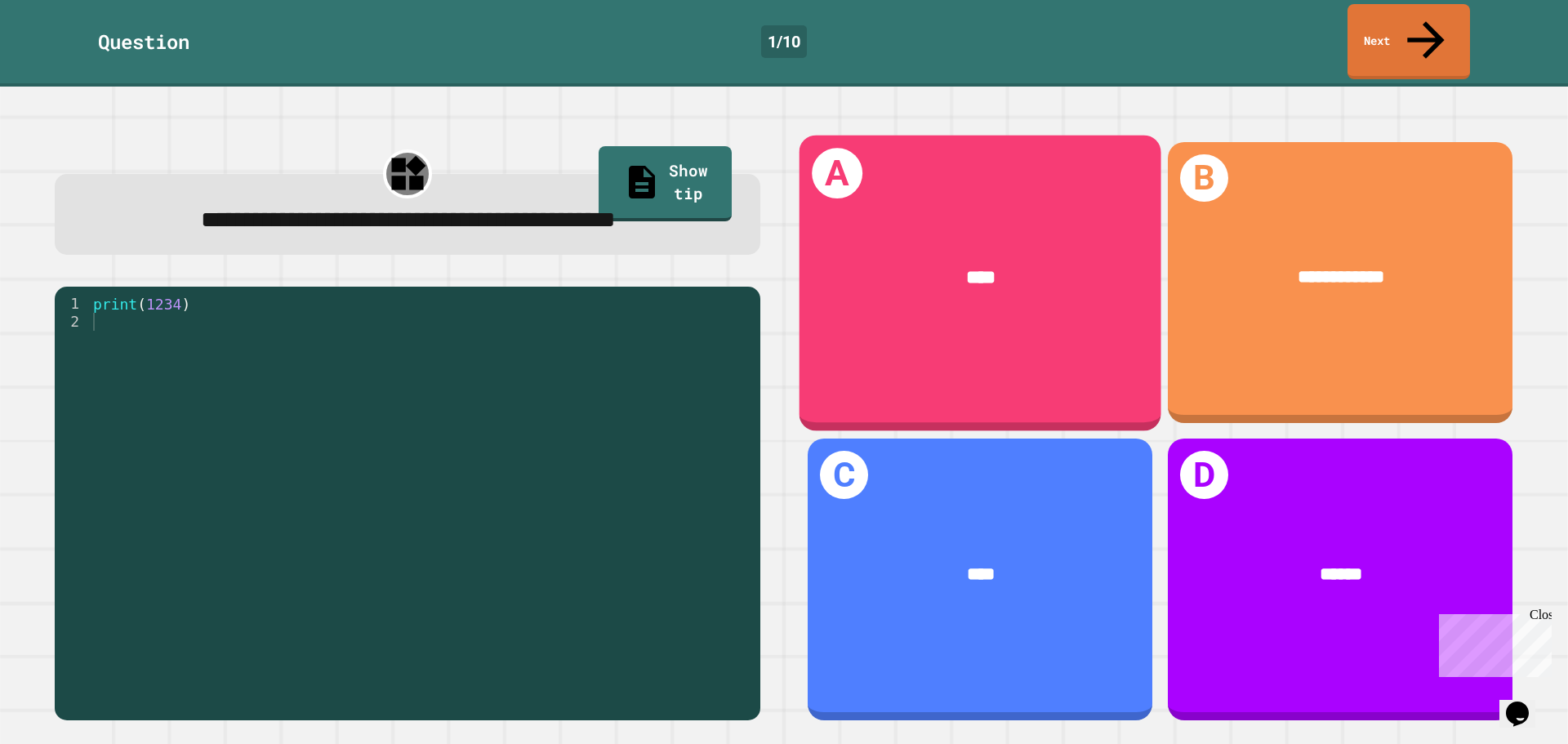
click at [930, 264] on div "****" at bounding box center [980, 279] width 285 height 29
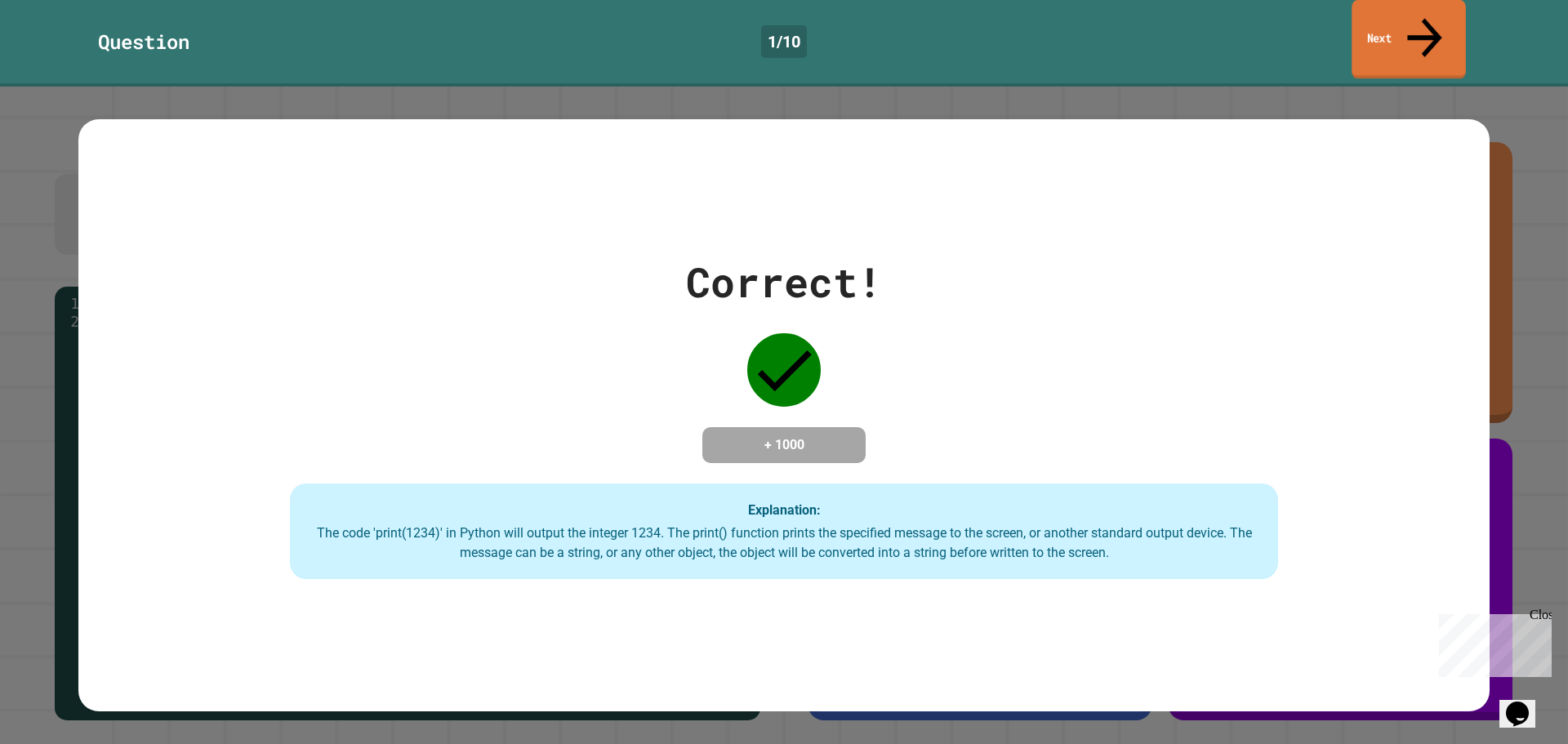
click at [1398, 27] on link "Next" at bounding box center [1408, 39] width 113 height 79
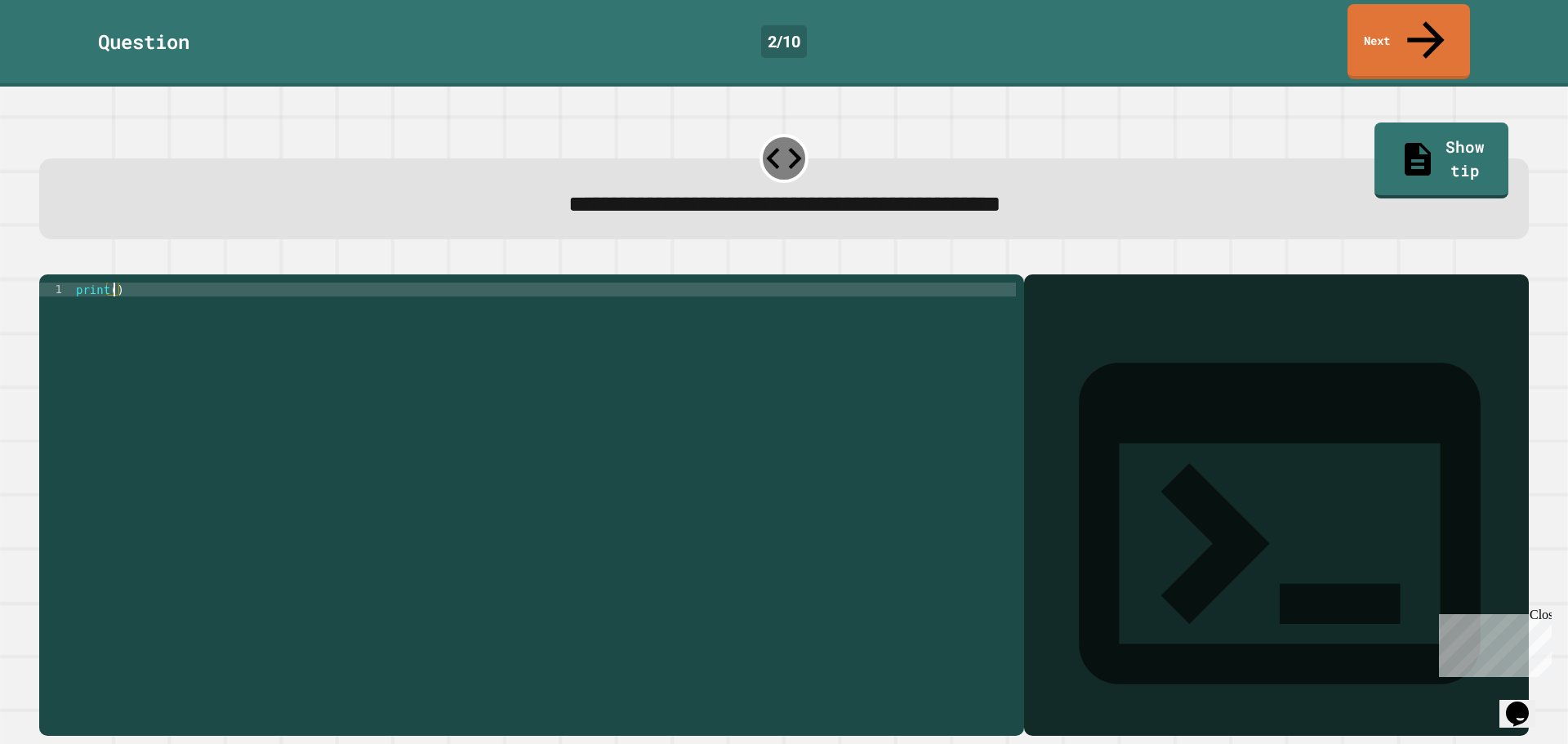
click at [111, 283] on div "print ( )" at bounding box center [544, 505] width 943 height 444
type textarea "**********"
click at [47, 261] on icon "button" at bounding box center [47, 261] width 0 height 0
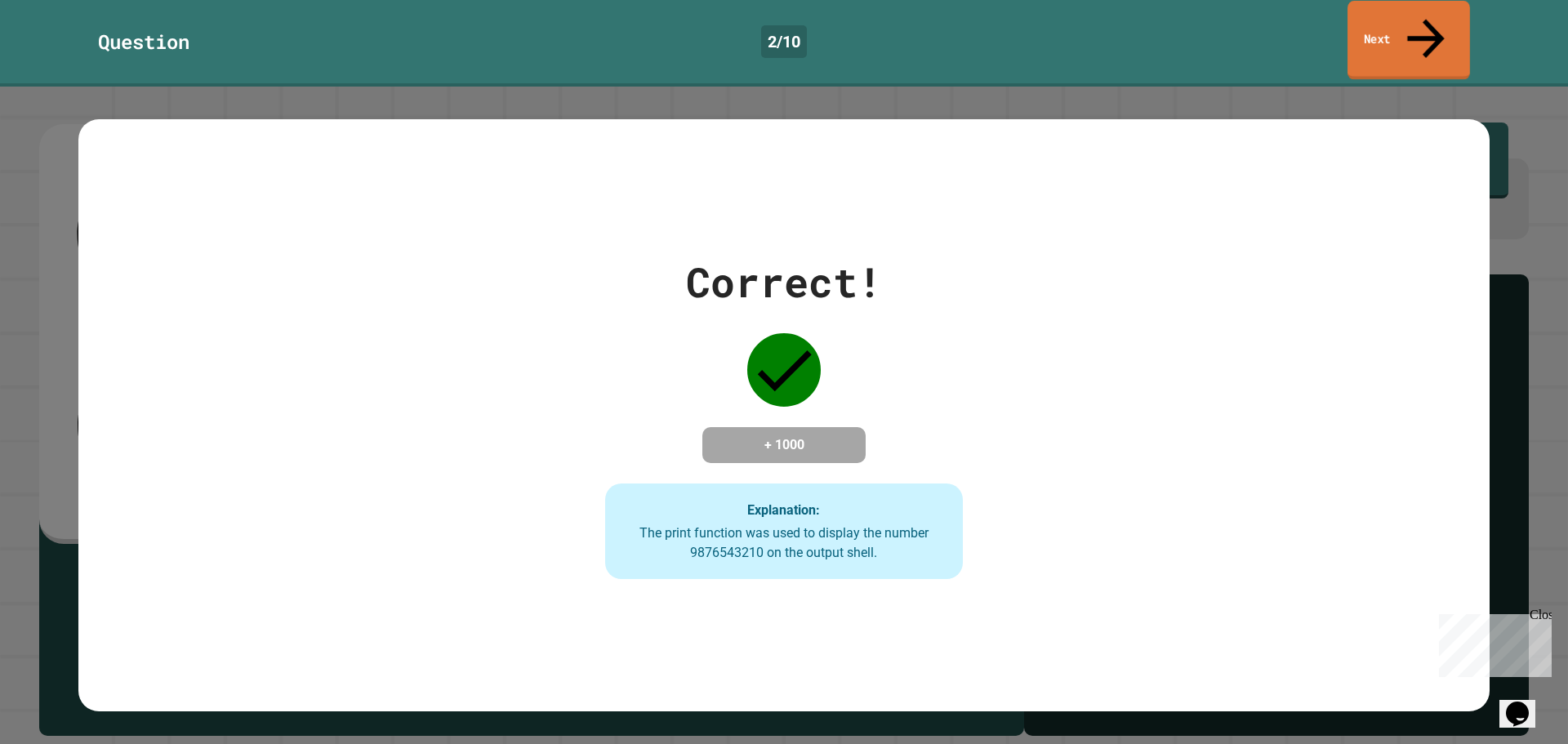
click at [1368, 9] on link "Next" at bounding box center [1408, 40] width 123 height 79
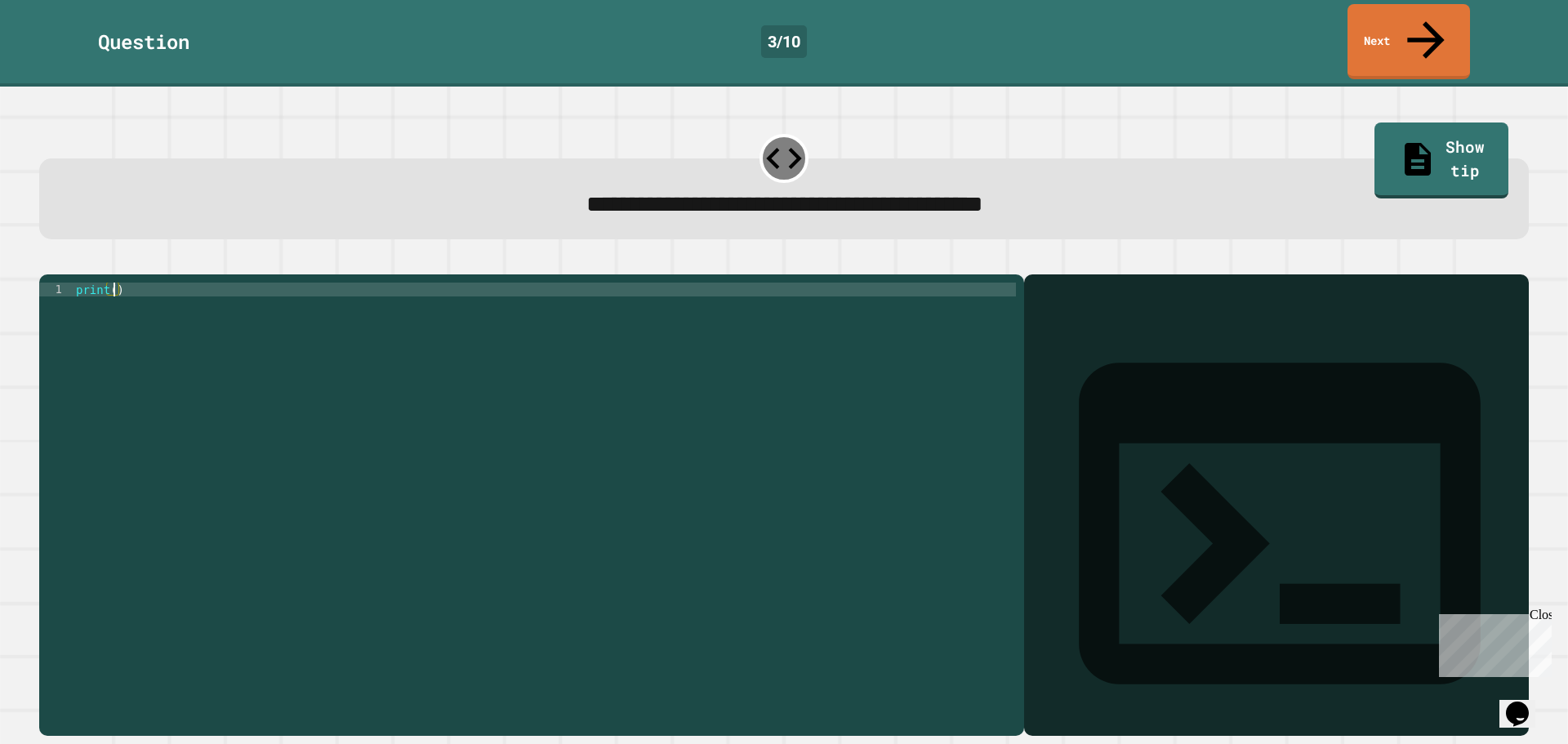
click at [111, 283] on div "print ( )" at bounding box center [544, 505] width 943 height 444
type textarea "**********"
click at [47, 261] on icon "button" at bounding box center [47, 261] width 0 height 0
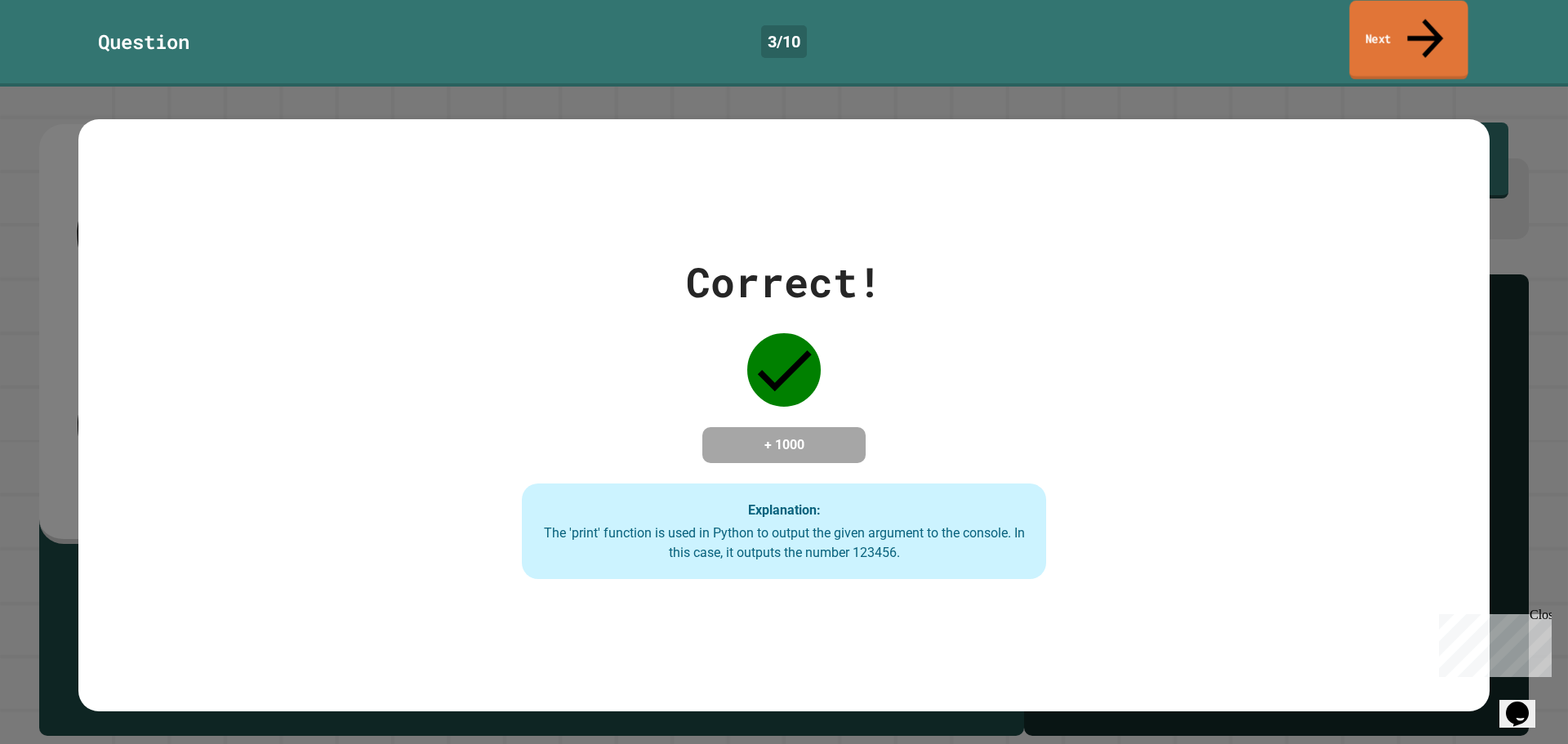
click at [1391, 9] on link "Next" at bounding box center [1408, 40] width 118 height 79
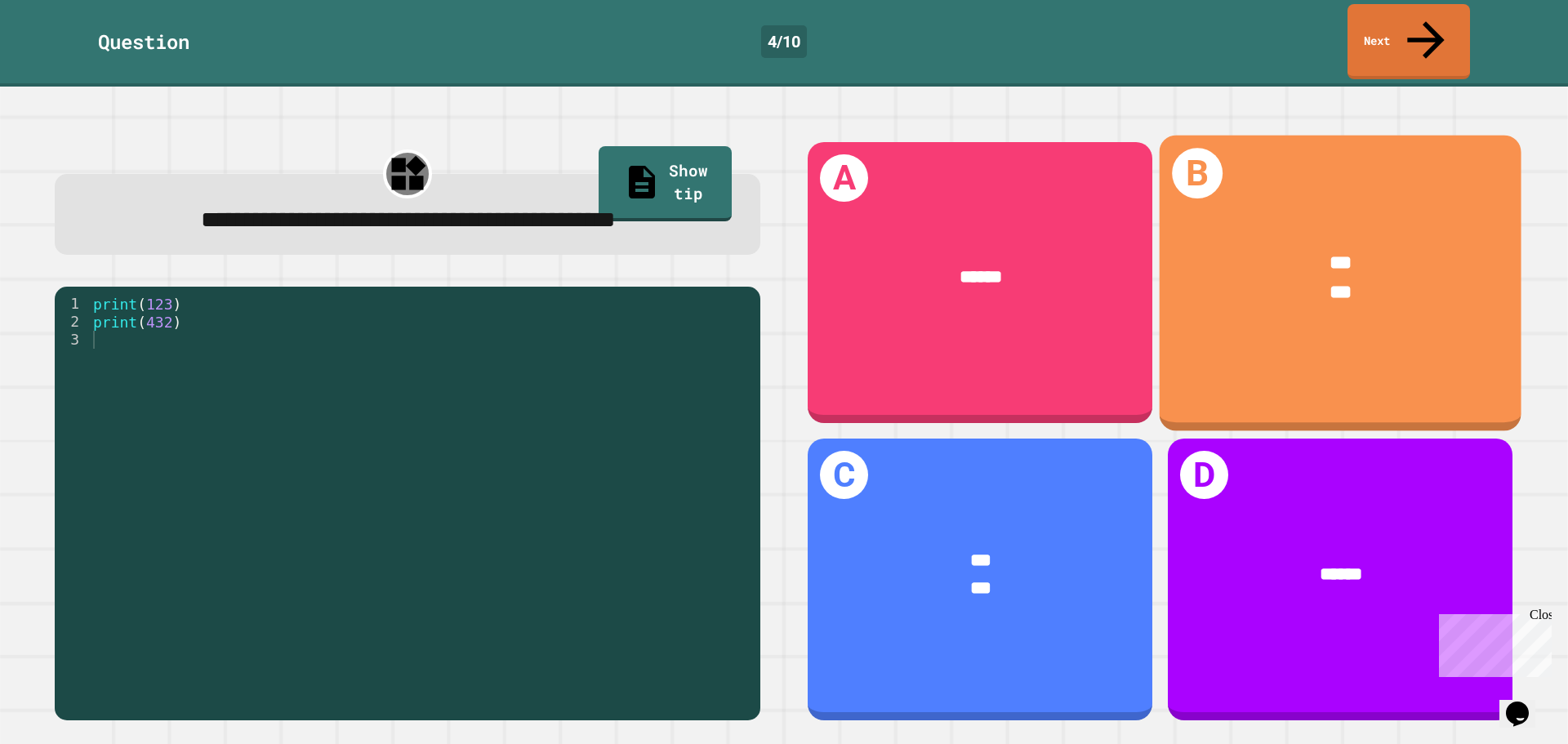
click at [1248, 303] on div "*** ***" at bounding box center [1340, 278] width 362 height 134
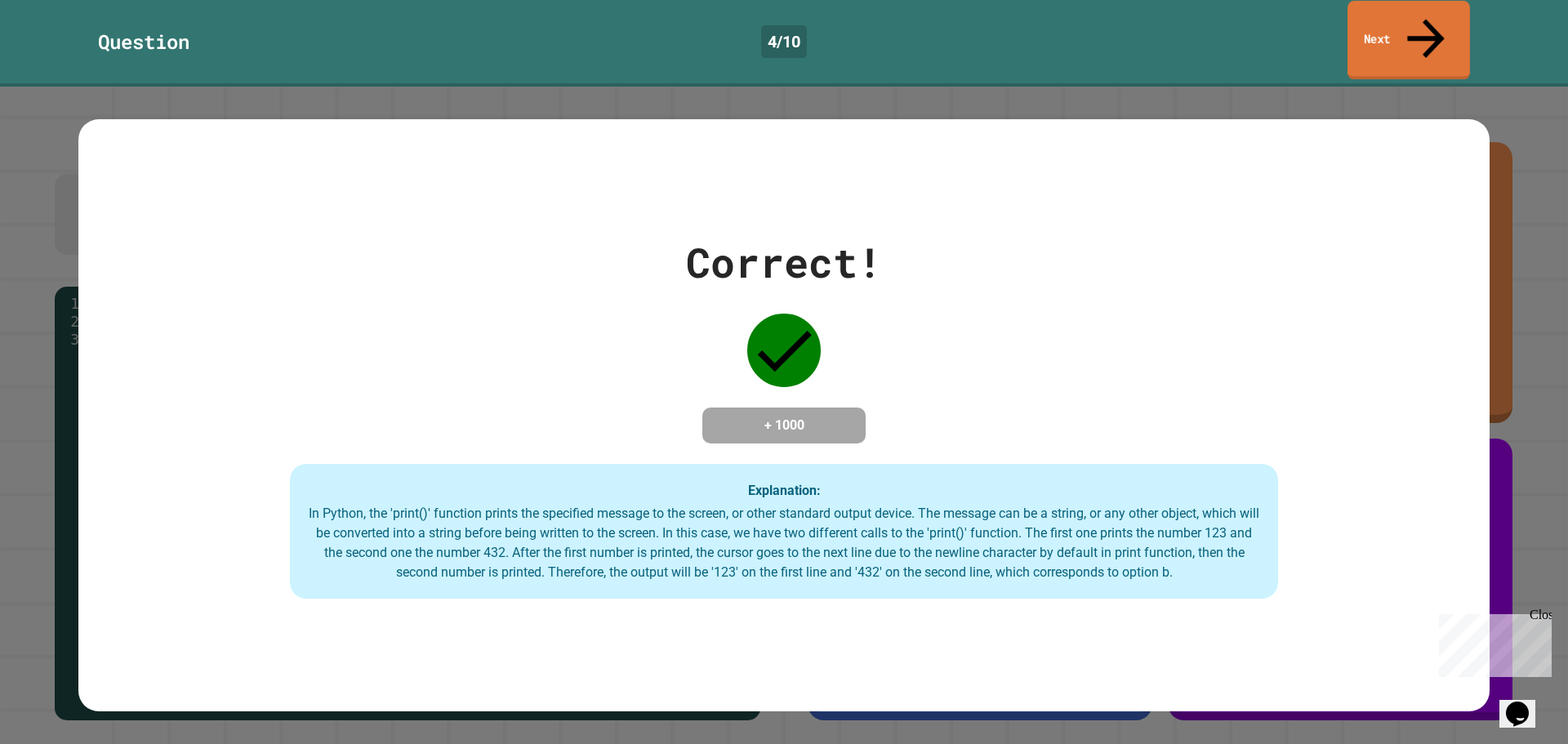
click at [1405, 30] on link "Next" at bounding box center [1408, 40] width 123 height 79
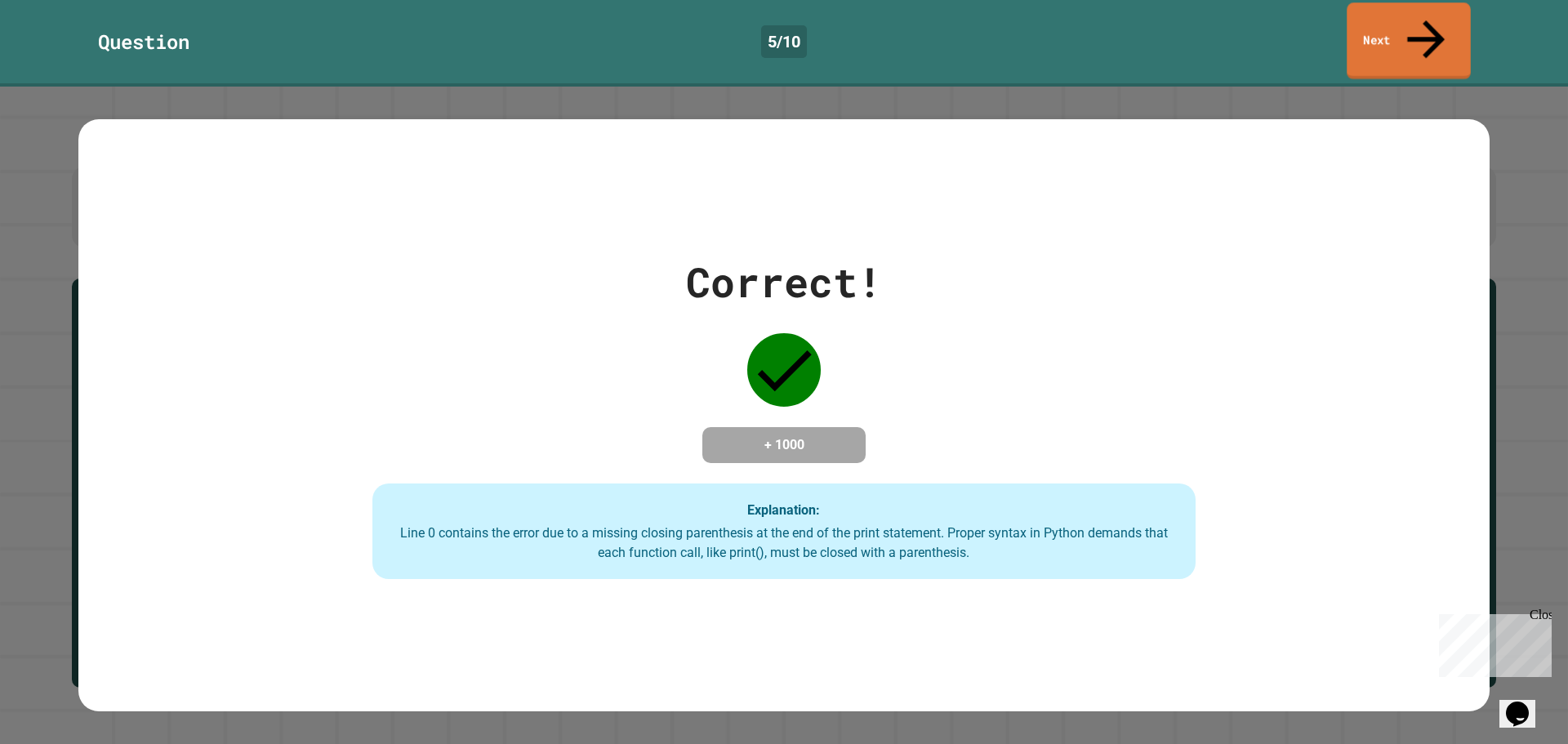
click at [1437, 25] on link "Next" at bounding box center [1408, 41] width 124 height 77
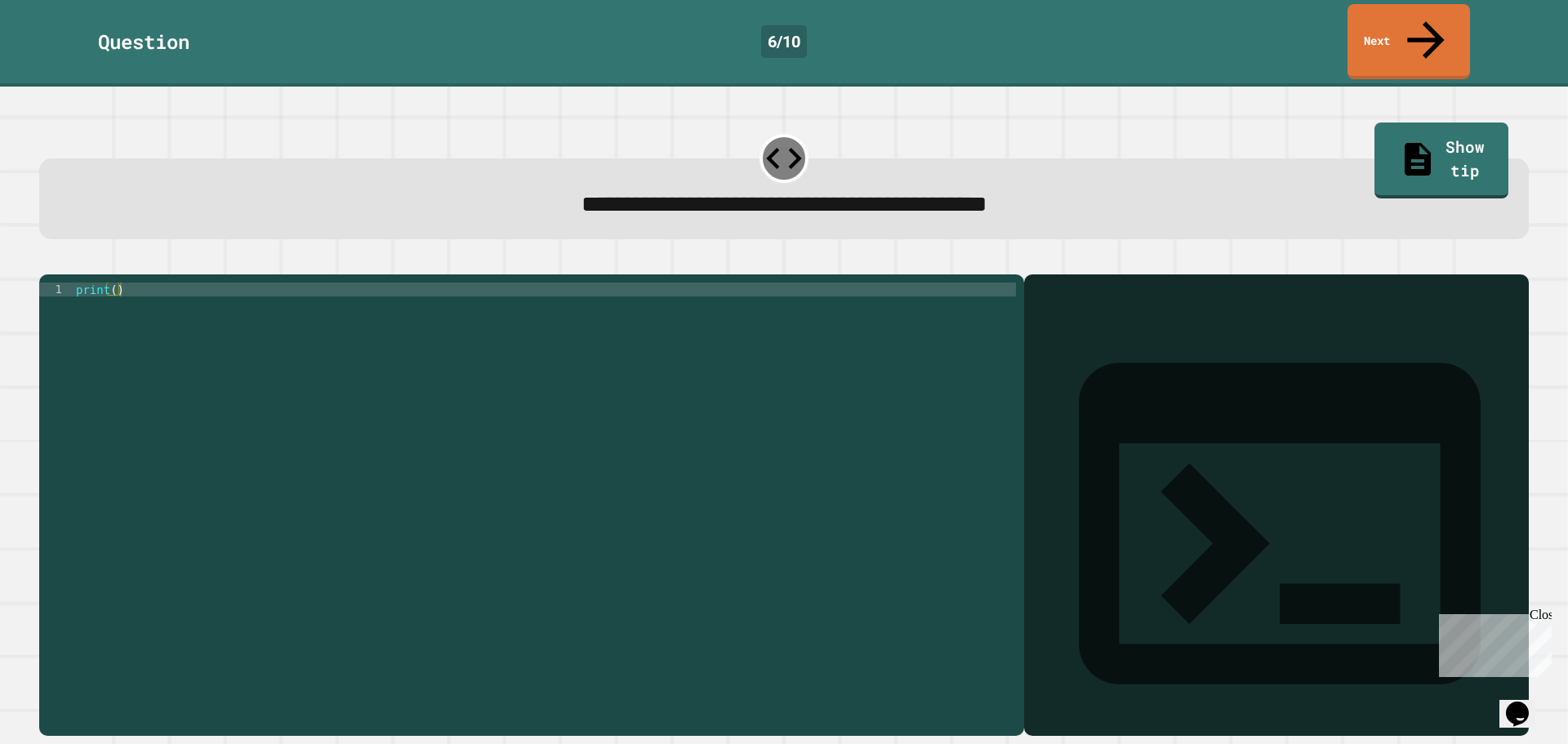
click at [115, 283] on div "print ( )" at bounding box center [544, 505] width 943 height 444
type textarea "**********"
click at [63, 266] on icon "button" at bounding box center [58, 271] width 9 height 11
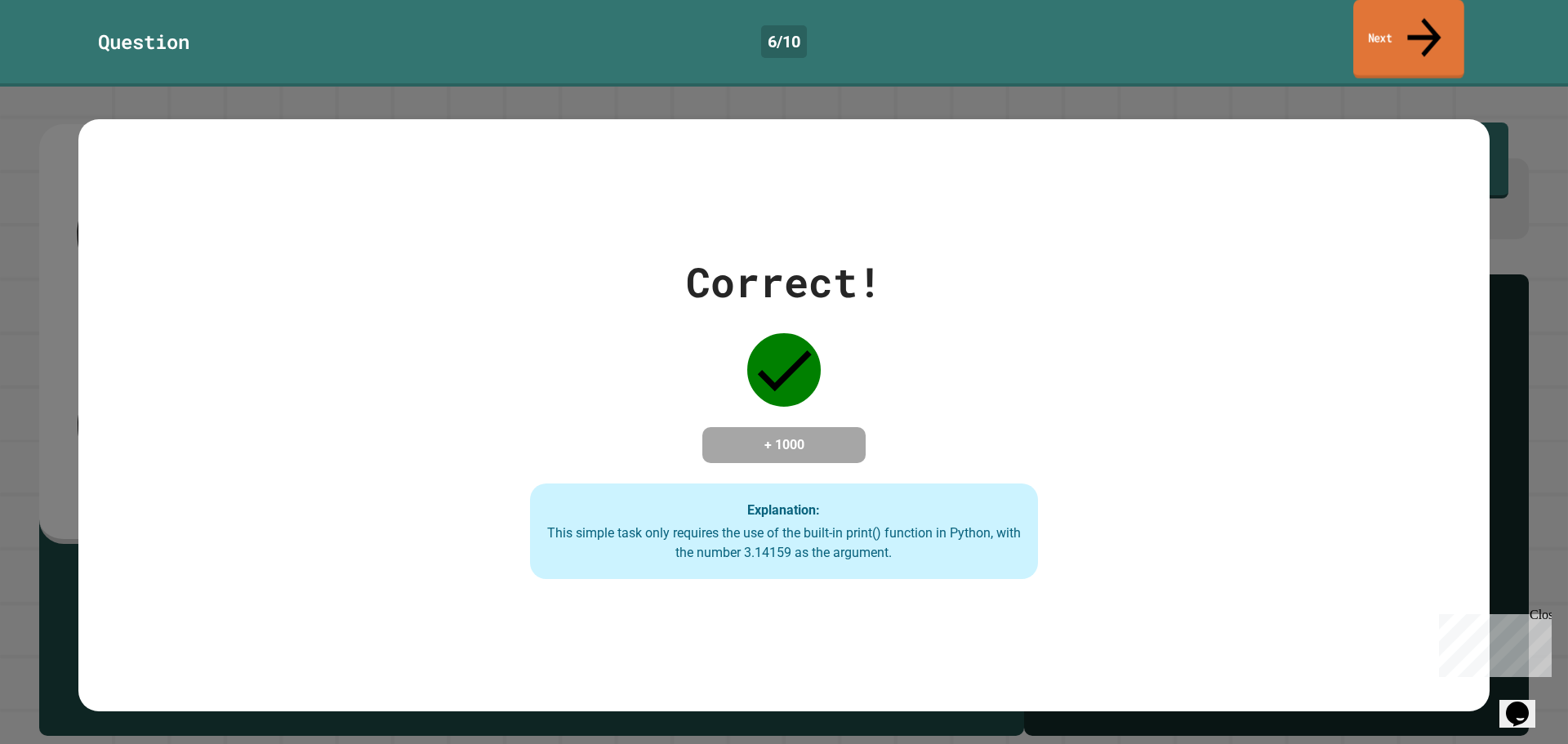
click at [1417, 19] on icon at bounding box center [1423, 38] width 51 height 58
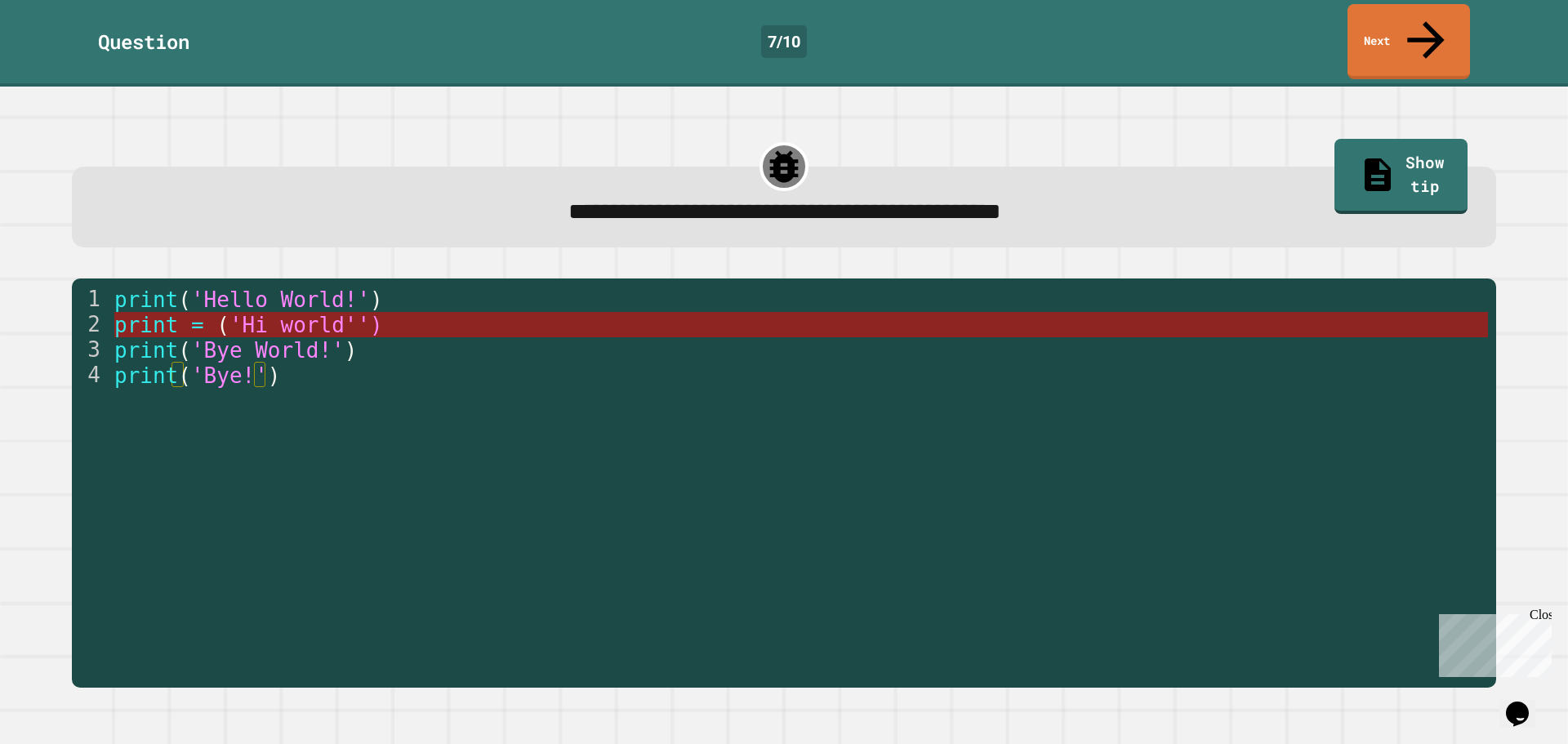
click at [358, 313] on span "'Hi world'')" at bounding box center [305, 325] width 153 height 25
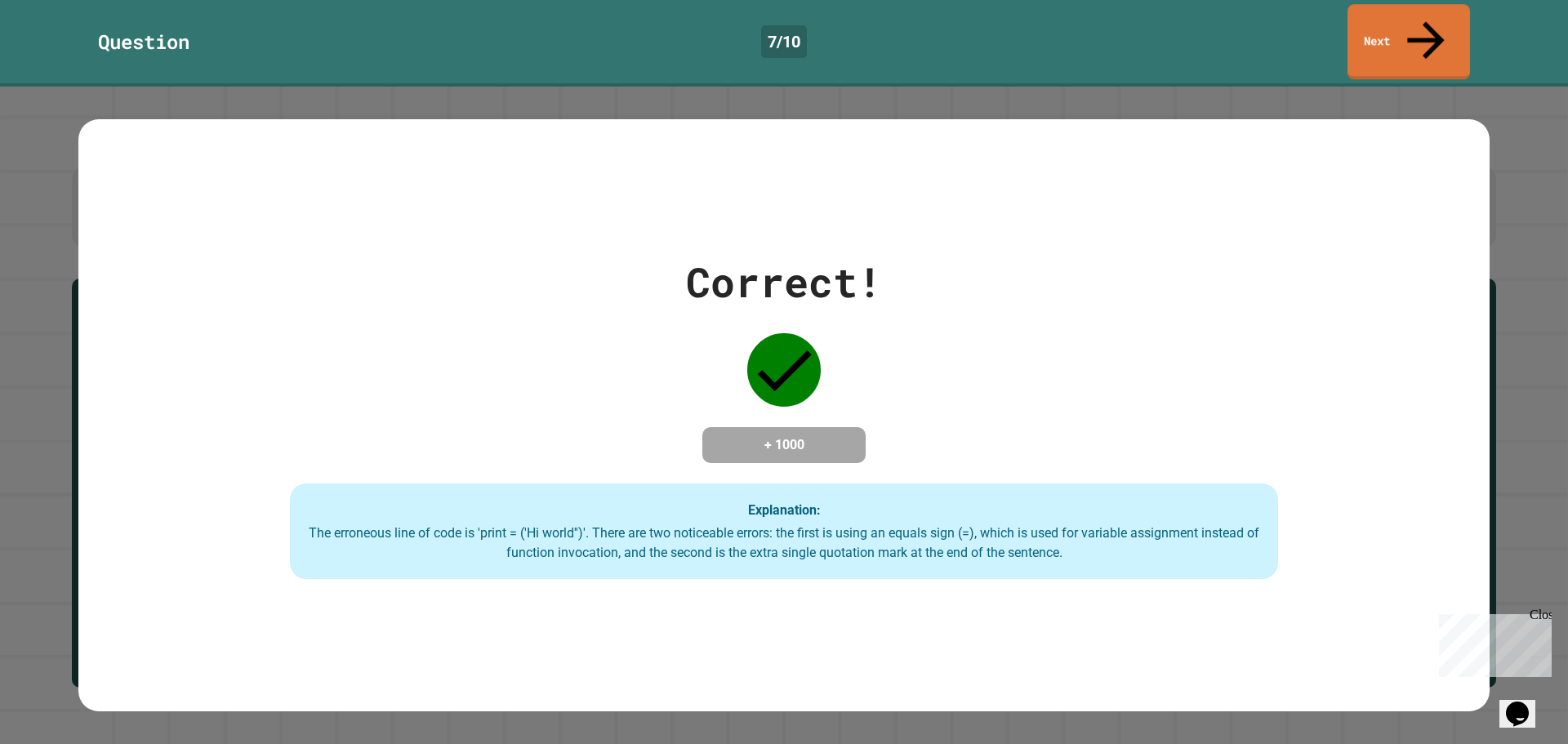
click at [1468, 15] on div "Question 7 / 10 Next" at bounding box center [784, 42] width 1568 height 75
click at [1454, 18] on link "Next" at bounding box center [1409, 39] width 118 height 78
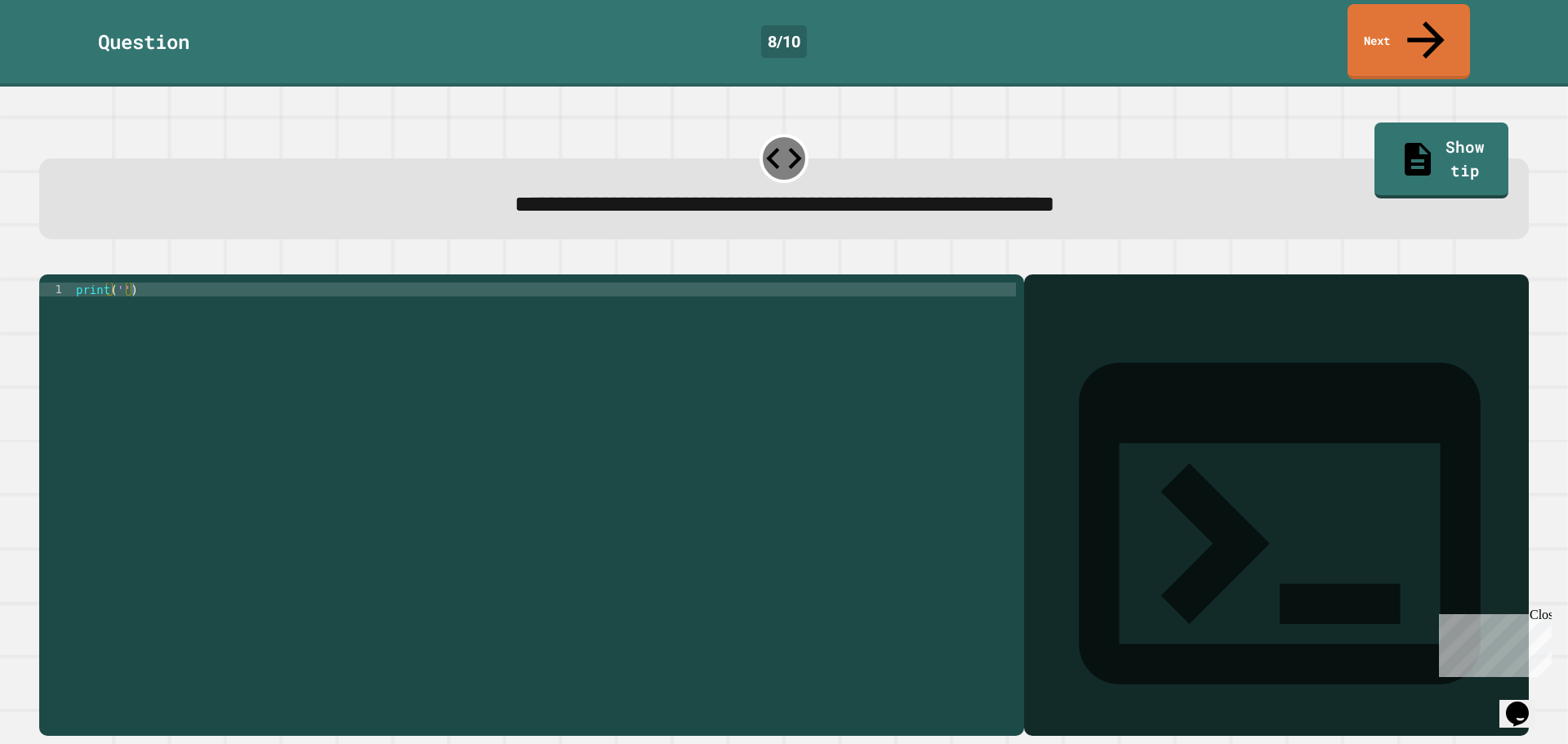
click at [119, 283] on div "print ( '' )" at bounding box center [544, 505] width 943 height 444
click at [47, 261] on icon "button" at bounding box center [47, 261] width 0 height 0
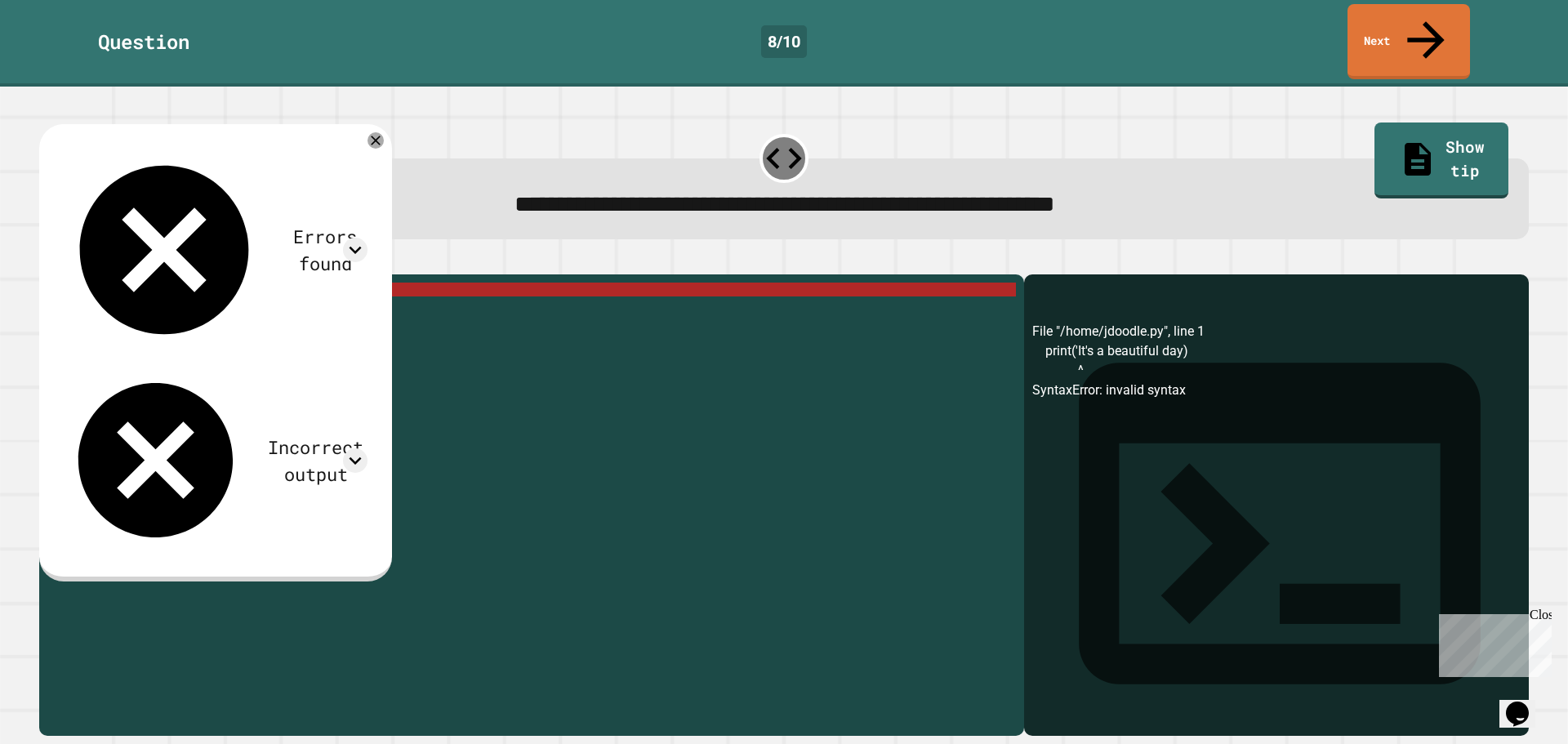
click at [244, 283] on div "print ( 'It' s a beautiful day )" at bounding box center [544, 505] width 943 height 444
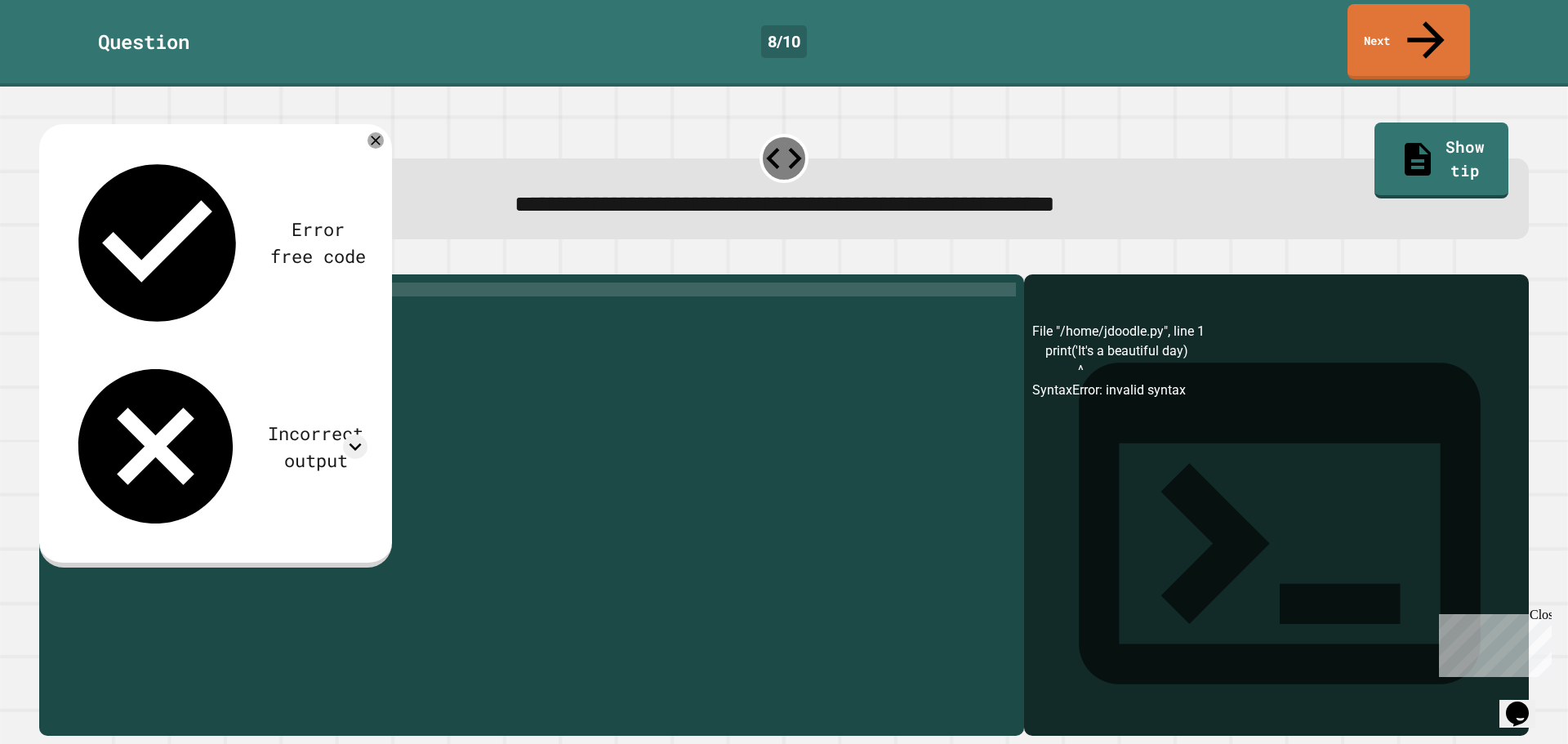
click at [47, 261] on icon "button" at bounding box center [47, 261] width 0 height 0
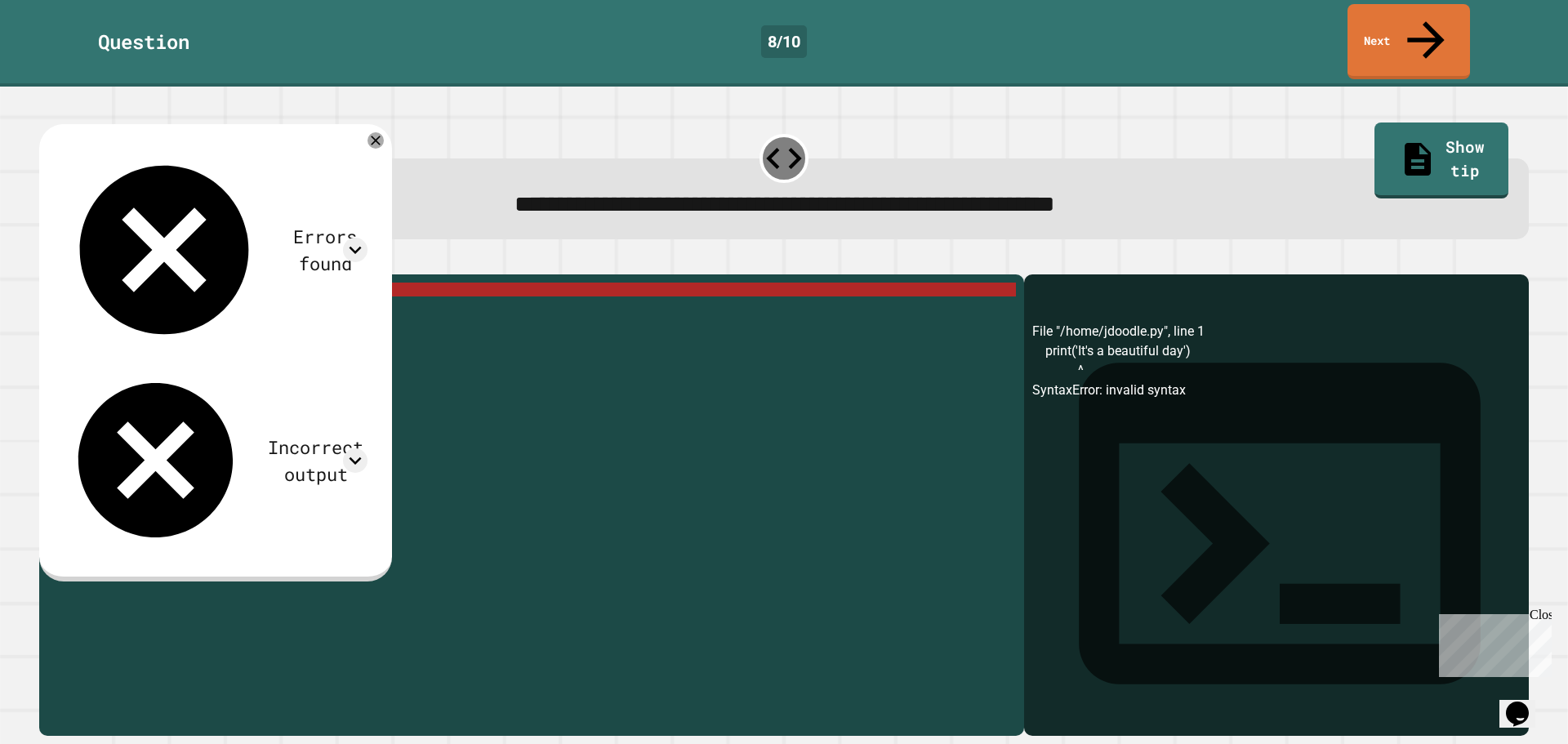
click at [138, 283] on div "print ( 'It' s a beautiful day ')" at bounding box center [544, 505] width 943 height 444
click at [262, 283] on div "print ( 'It' s a beautiful day ')" at bounding box center [544, 505] width 943 height 444
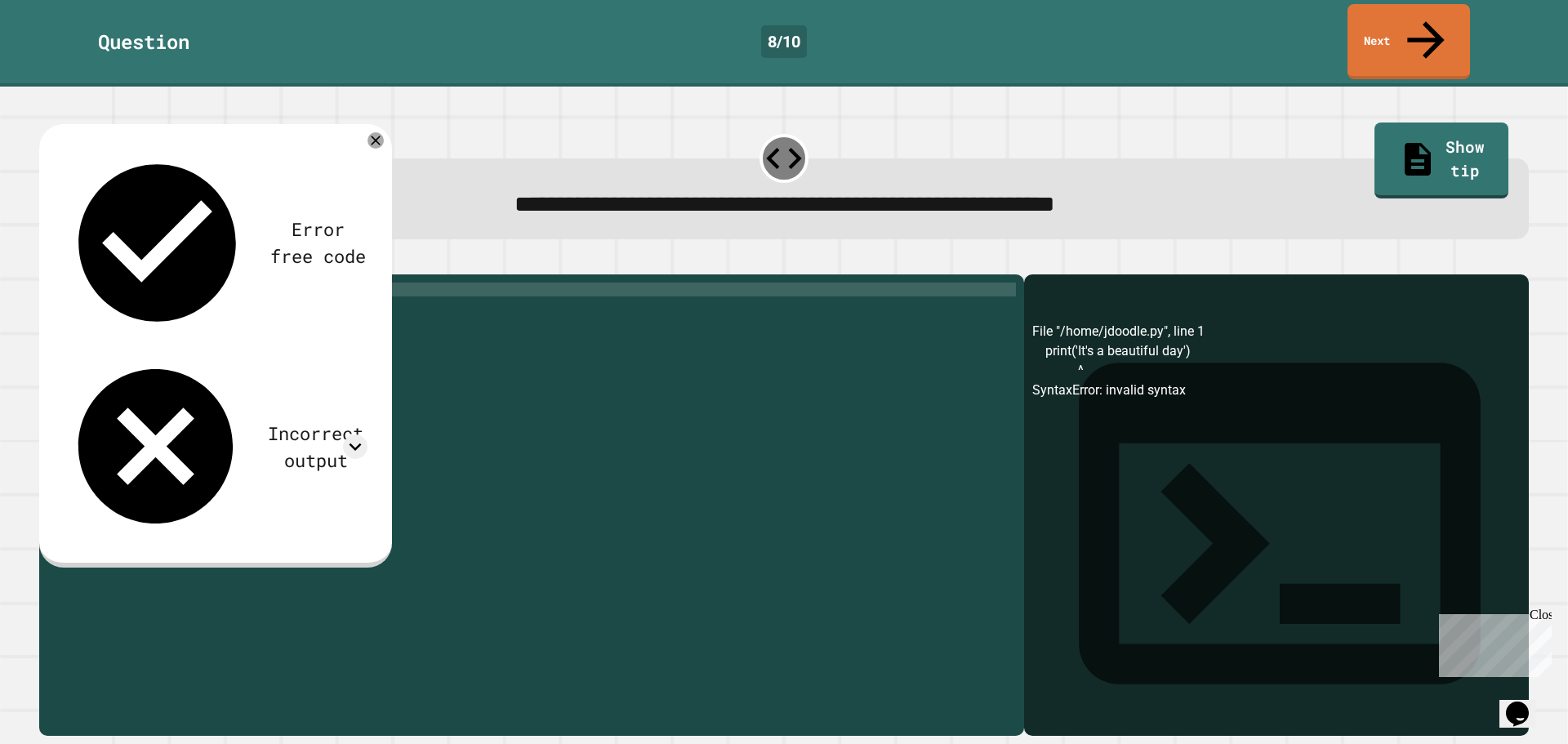
click at [113, 283] on div "print ( 'It' s a beautiful day '" at bounding box center [544, 505] width 943 height 444
click at [47, 261] on icon "button" at bounding box center [47, 261] width 0 height 0
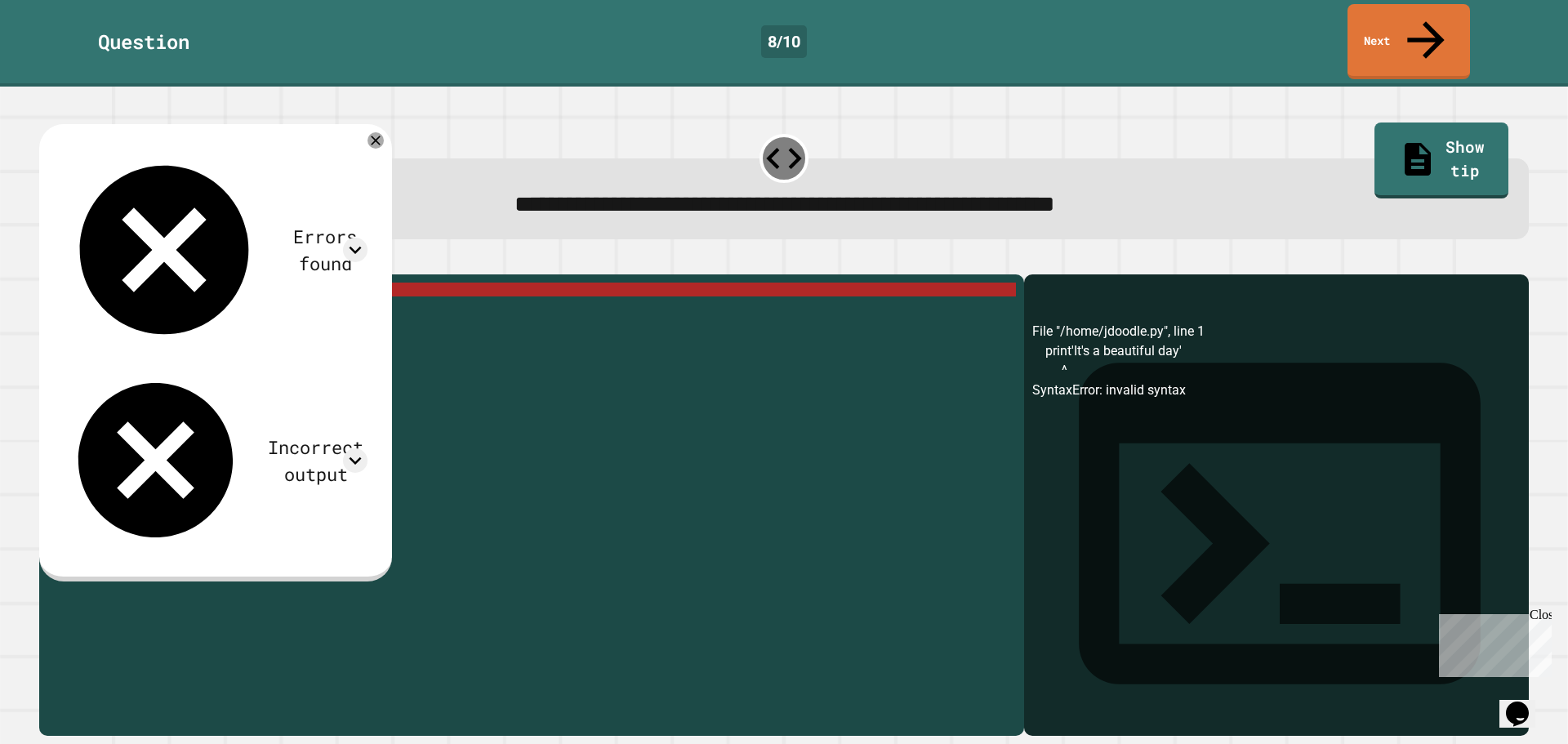
click at [105, 283] on div "print 'It' s a beautiful day '" at bounding box center [544, 505] width 943 height 444
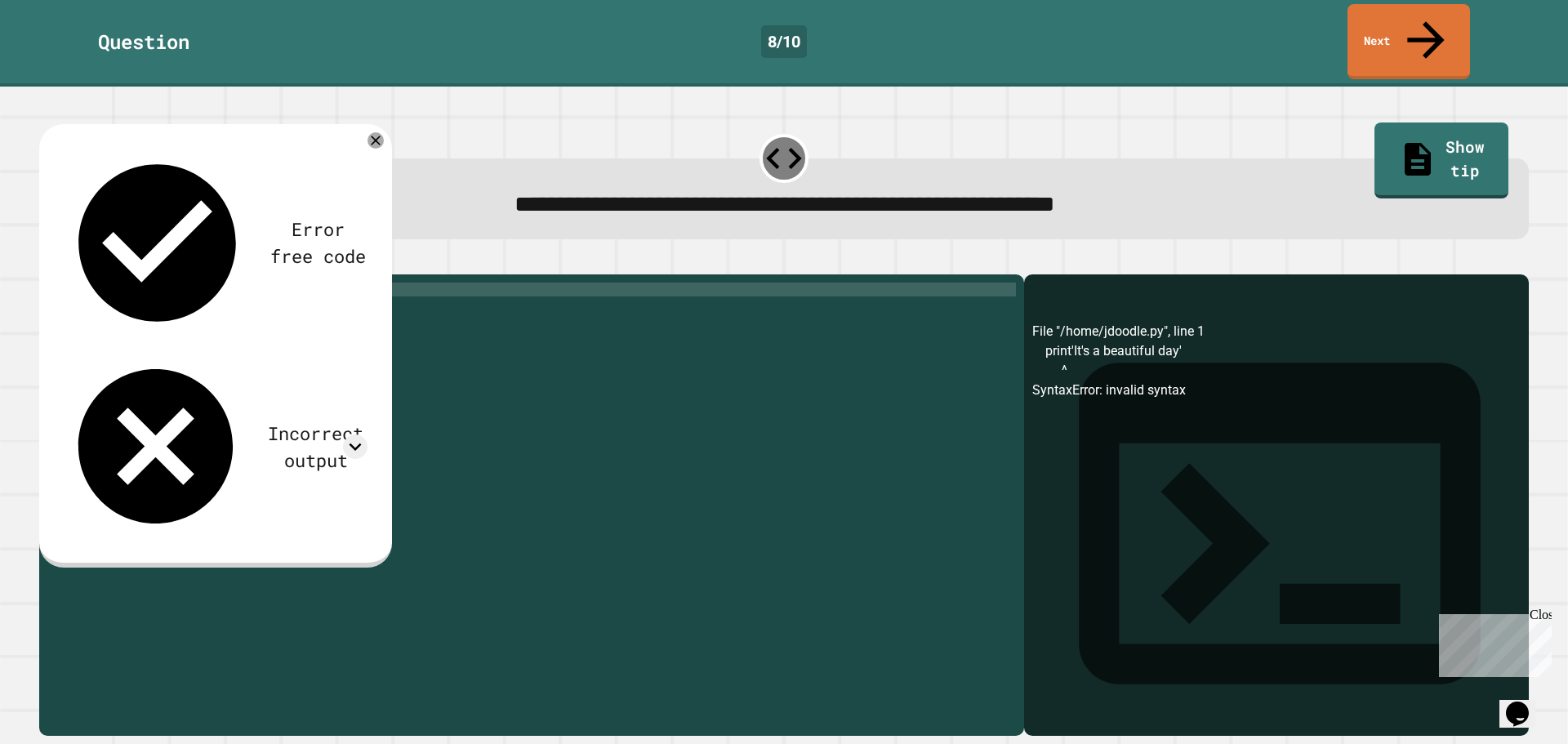
click at [266, 283] on div "print ( 'It' s a beautiful day '" at bounding box center [544, 505] width 943 height 444
click at [147, 283] on div "print ( 'It' s a beautiful day ')" at bounding box center [544, 505] width 943 height 444
click at [137, 283] on div "print ( 'It' s a beautiful day ')" at bounding box center [544, 505] width 943 height 444
click at [129, 283] on div "print ( 'It' s a beautiful day ')" at bounding box center [544, 505] width 943 height 444
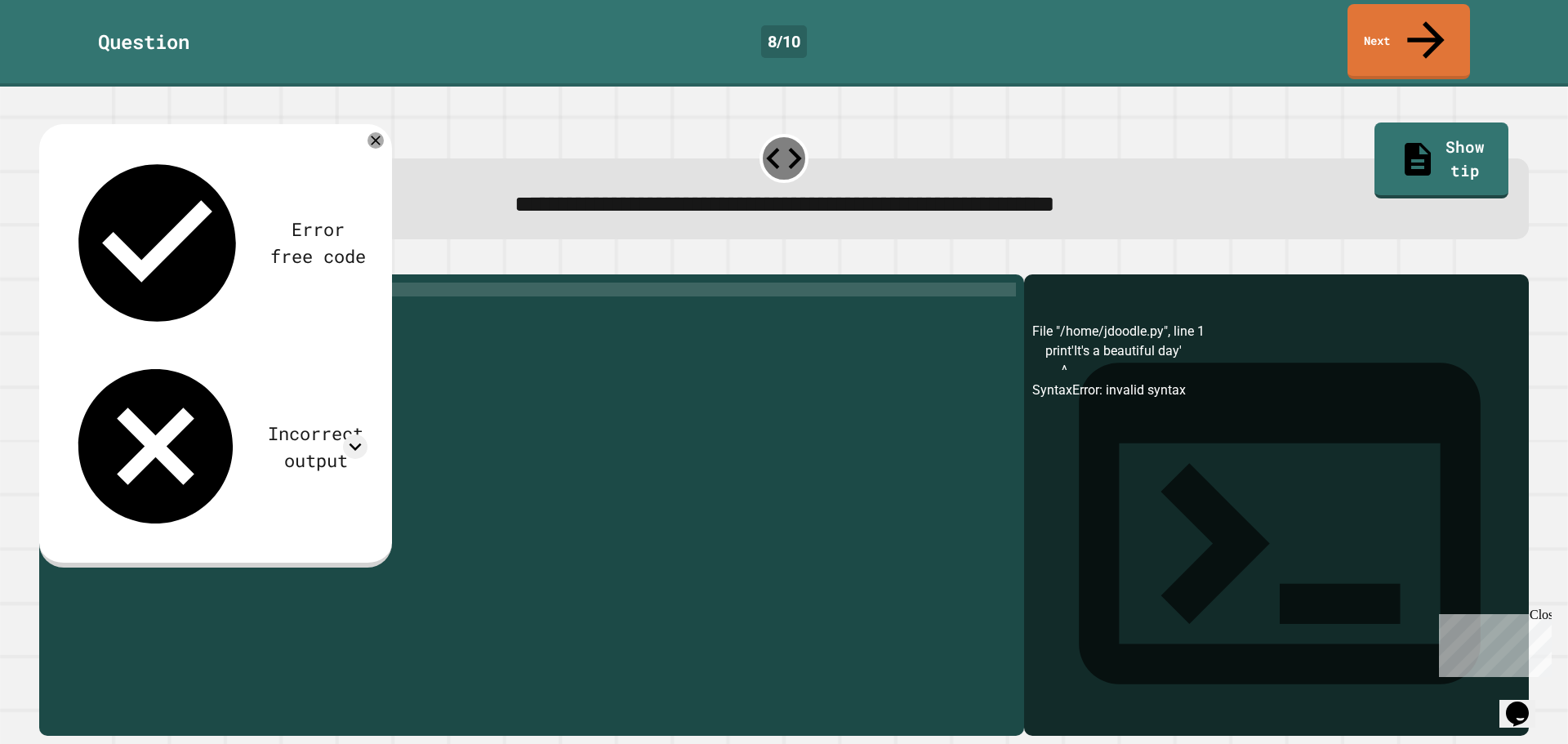
click at [135, 283] on div "print ( 'It' s a beautiful day ')" at bounding box center [544, 505] width 943 height 444
click at [121, 283] on div "print ( 'It' s a beautiful day ')" at bounding box center [544, 505] width 943 height 444
click at [245, 283] on div "print ( It 's a beautiful day' )" at bounding box center [544, 505] width 943 height 444
click at [47, 261] on icon "button" at bounding box center [47, 261] width 0 height 0
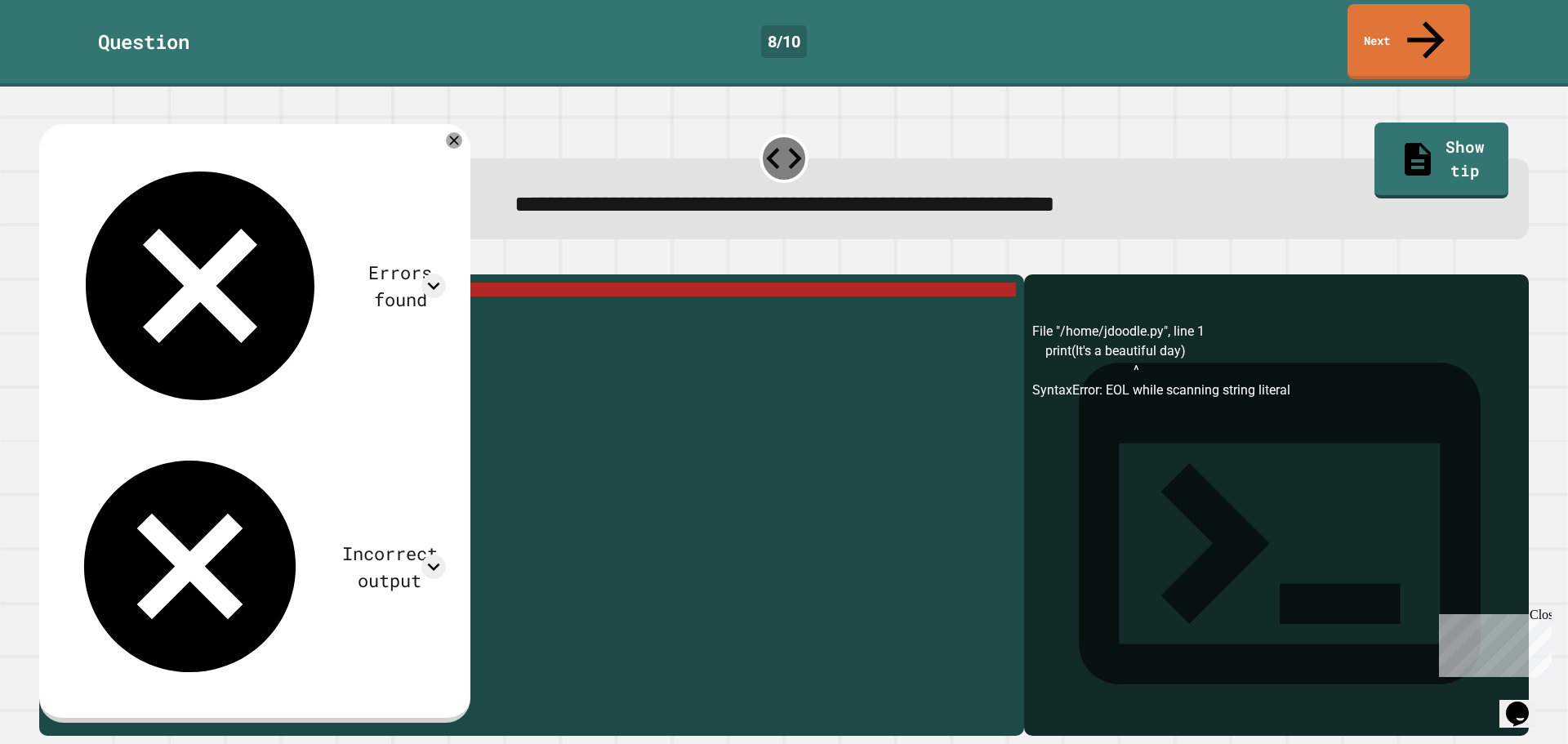
click at [116, 274] on div "**********" at bounding box center [531, 505] width 984 height 461
click at [116, 283] on div "print ( It 's a beautiful day)" at bounding box center [544, 505] width 943 height 444
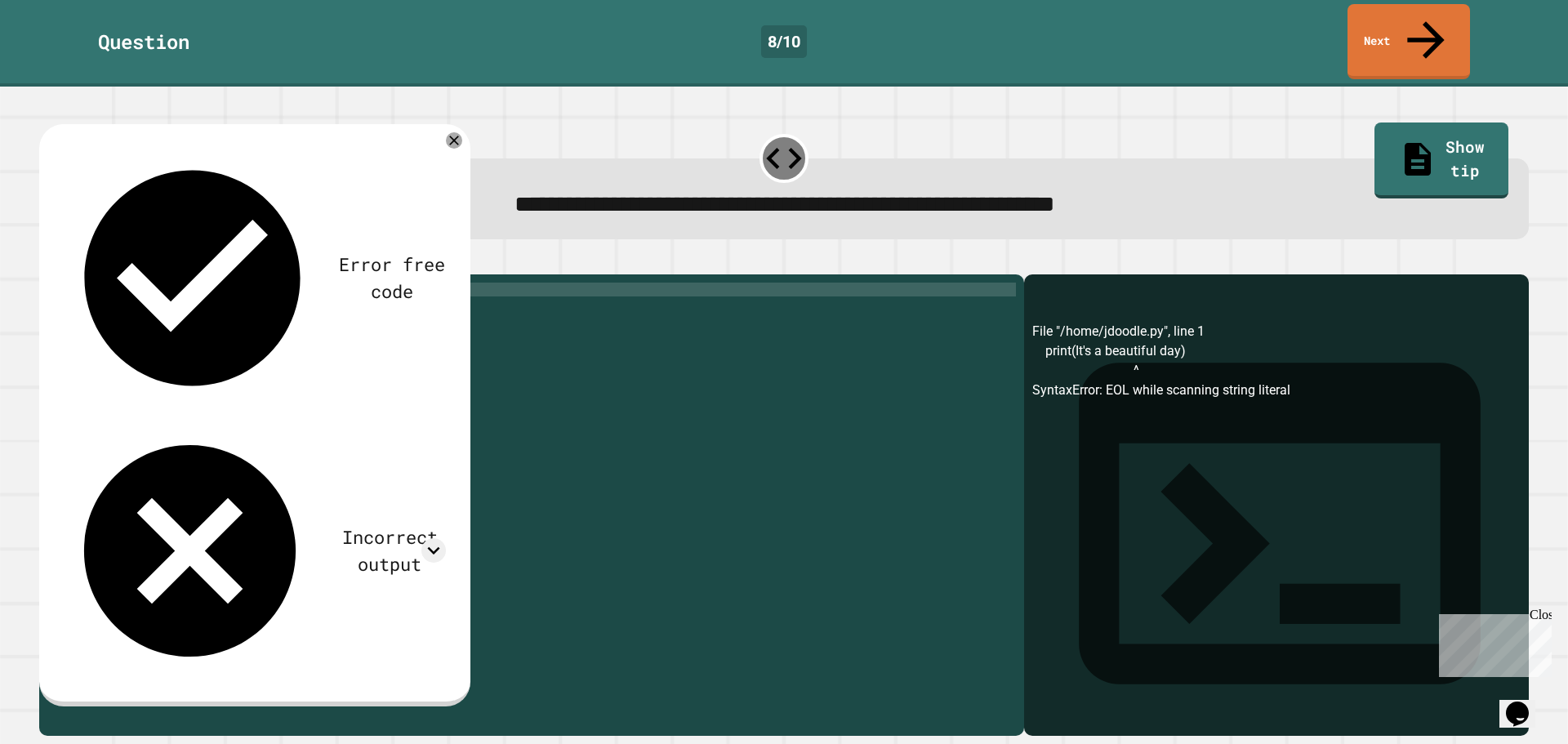
click at [245, 283] on div "print ( "It's a beautiful day)" at bounding box center [544, 505] width 943 height 444
type textarea "**********"
click at [63, 266] on icon "button" at bounding box center [58, 271] width 9 height 11
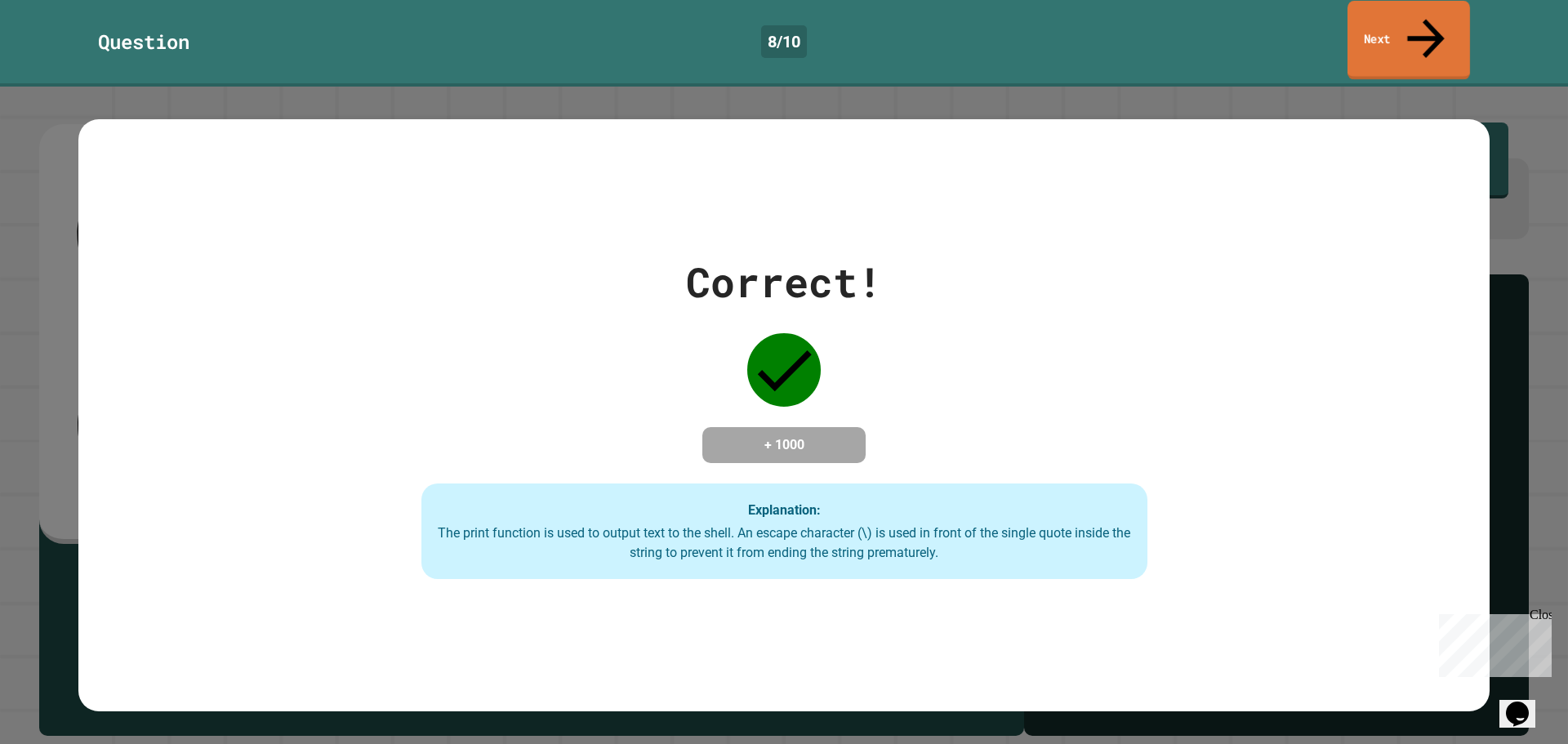
click at [1441, 24] on link "Next" at bounding box center [1408, 40] width 123 height 79
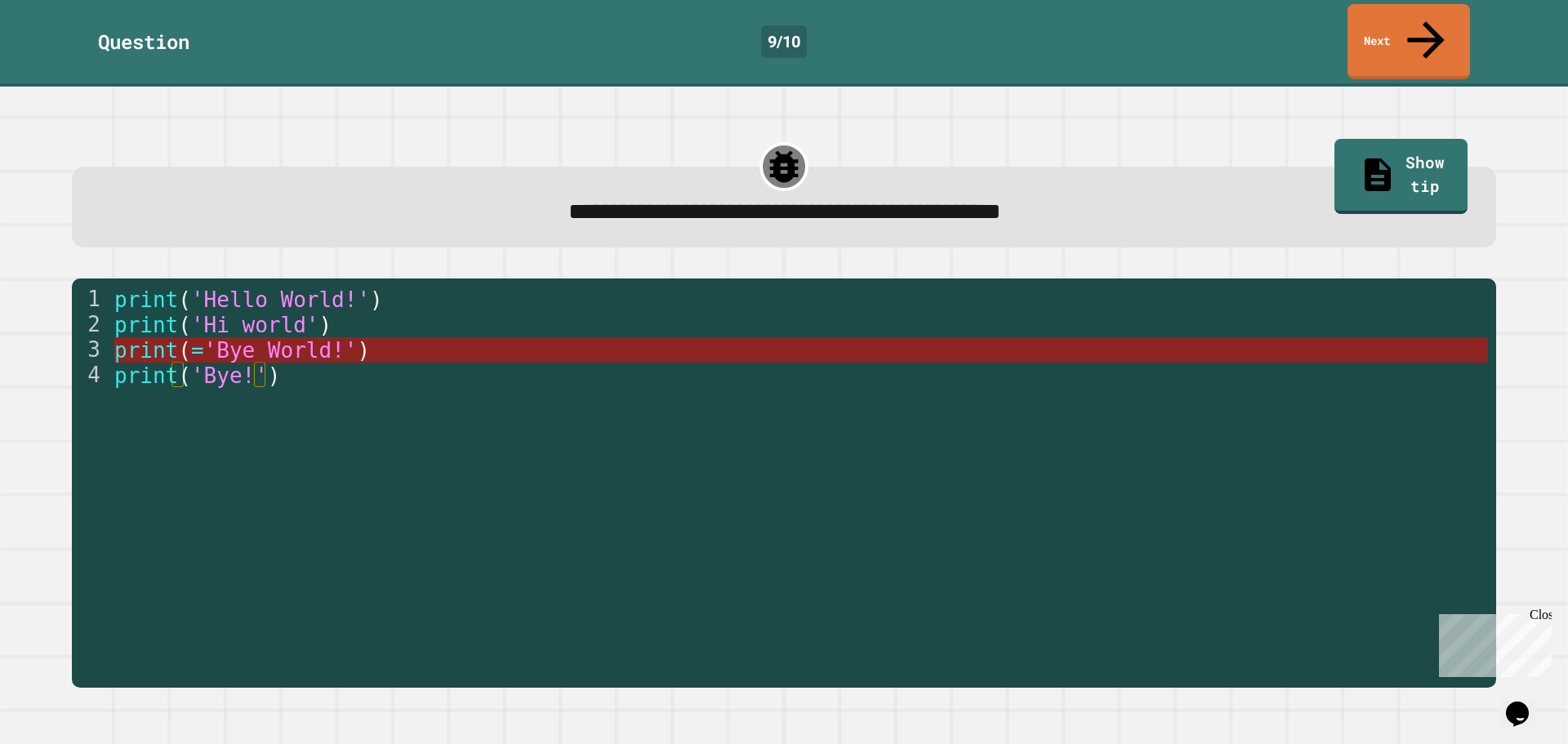
click at [332, 339] on span "'Bye World!'" at bounding box center [279, 351] width 153 height 25
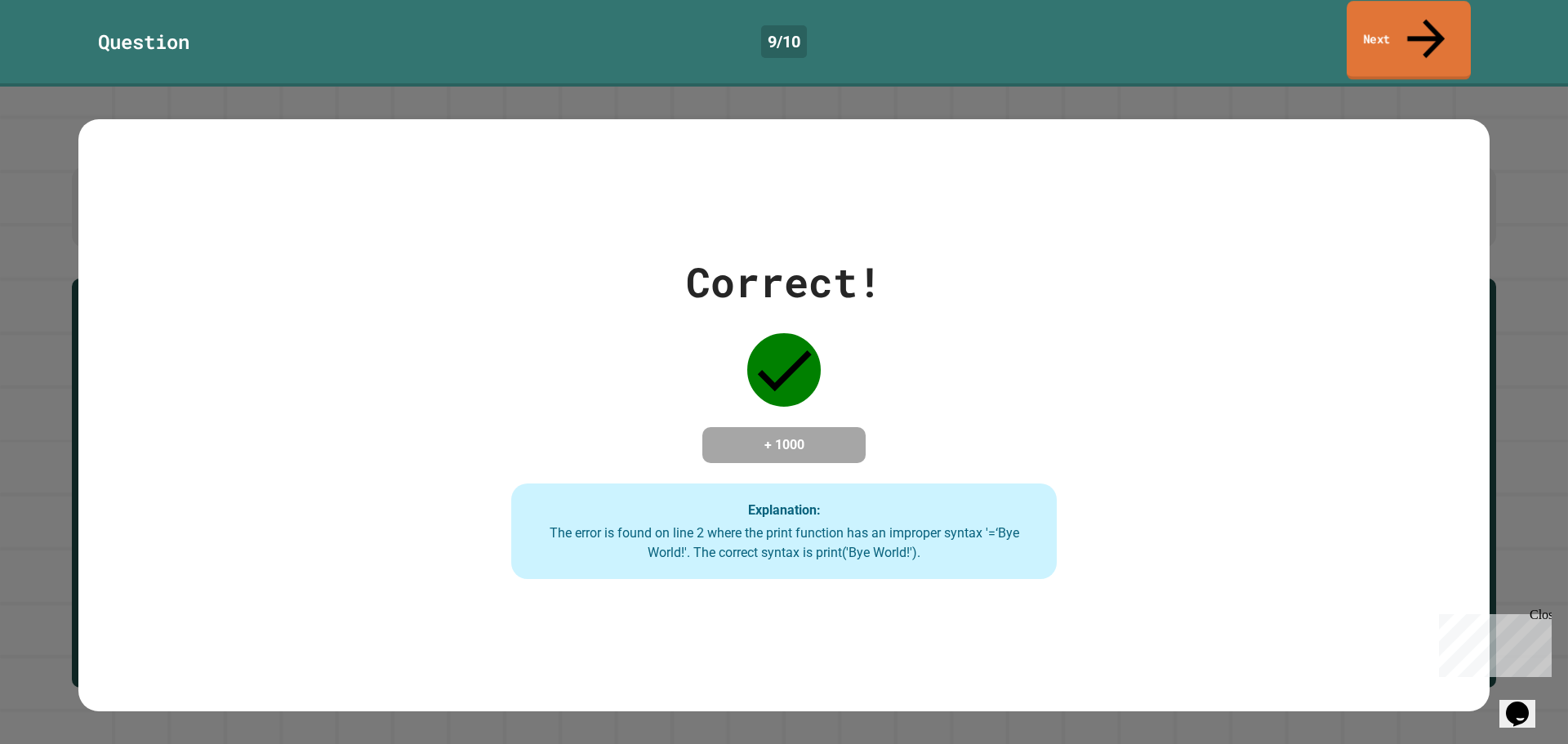
click at [1438, 26] on link "Next" at bounding box center [1408, 40] width 124 height 79
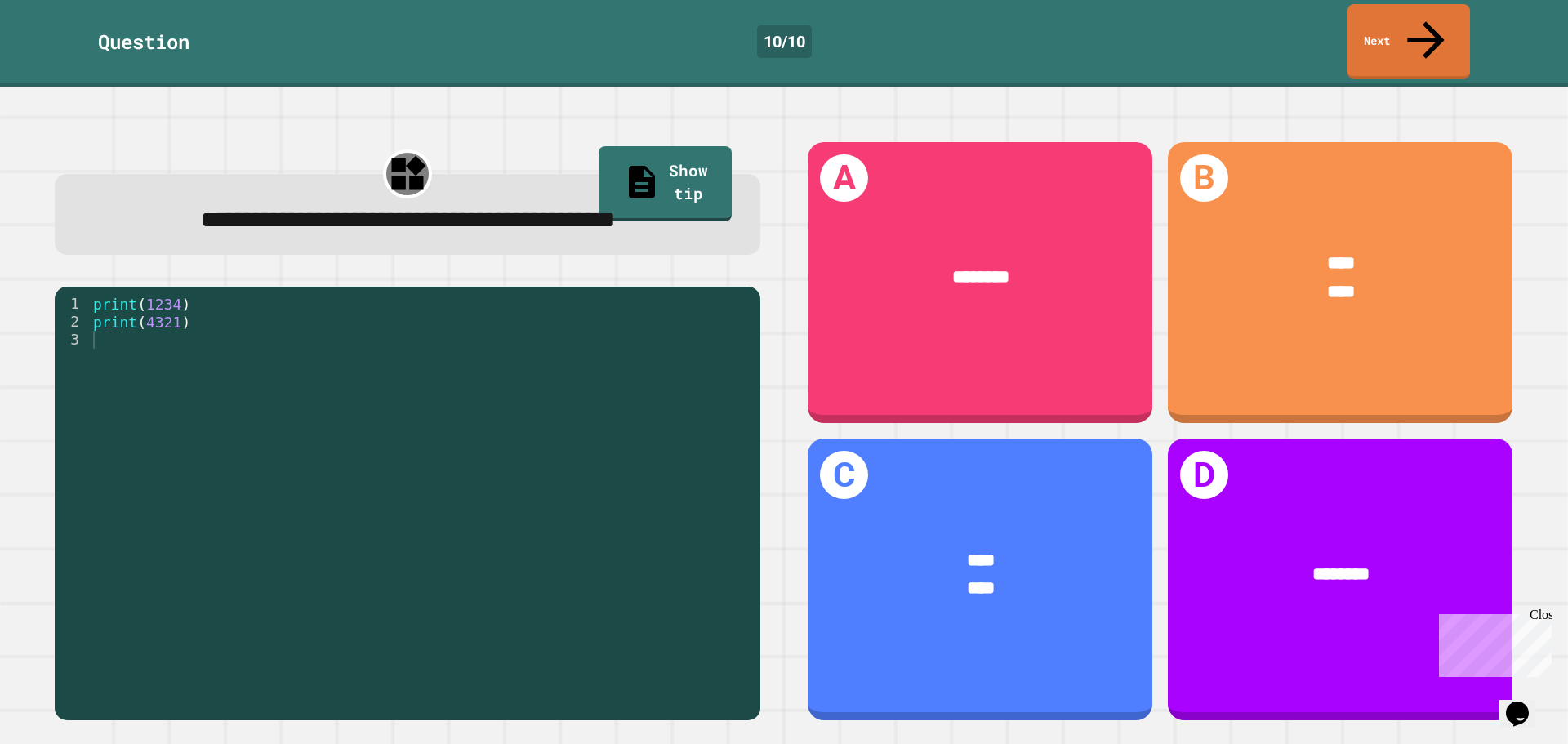
click at [189, 340] on div "print ( 1234 ) print ( 4321 )" at bounding box center [421, 501] width 662 height 413
click at [649, 357] on div "print ( 1234 ) print ( 4321 )" at bounding box center [421, 501] width 662 height 413
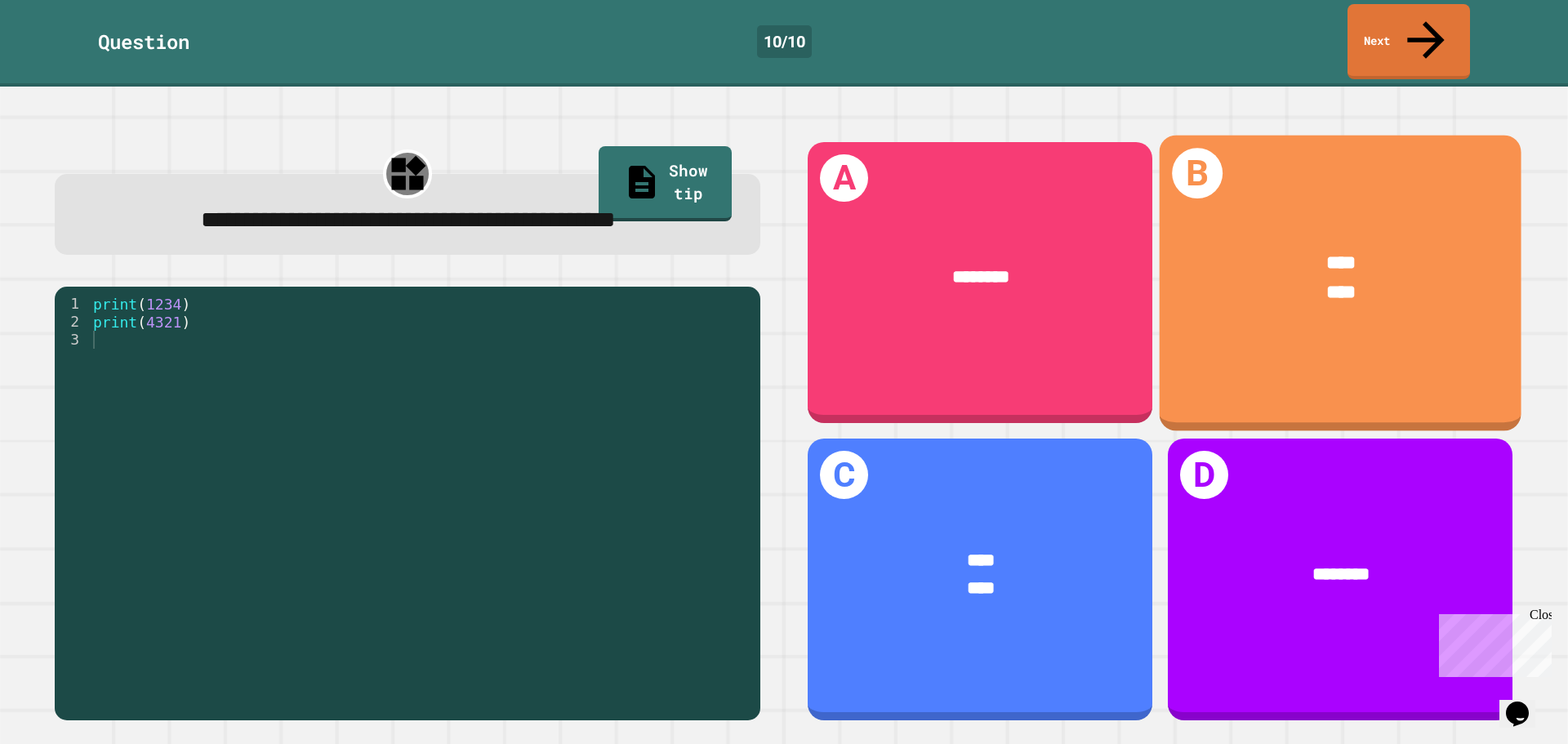
click at [1320, 274] on div "**** ****" at bounding box center [1340, 278] width 362 height 134
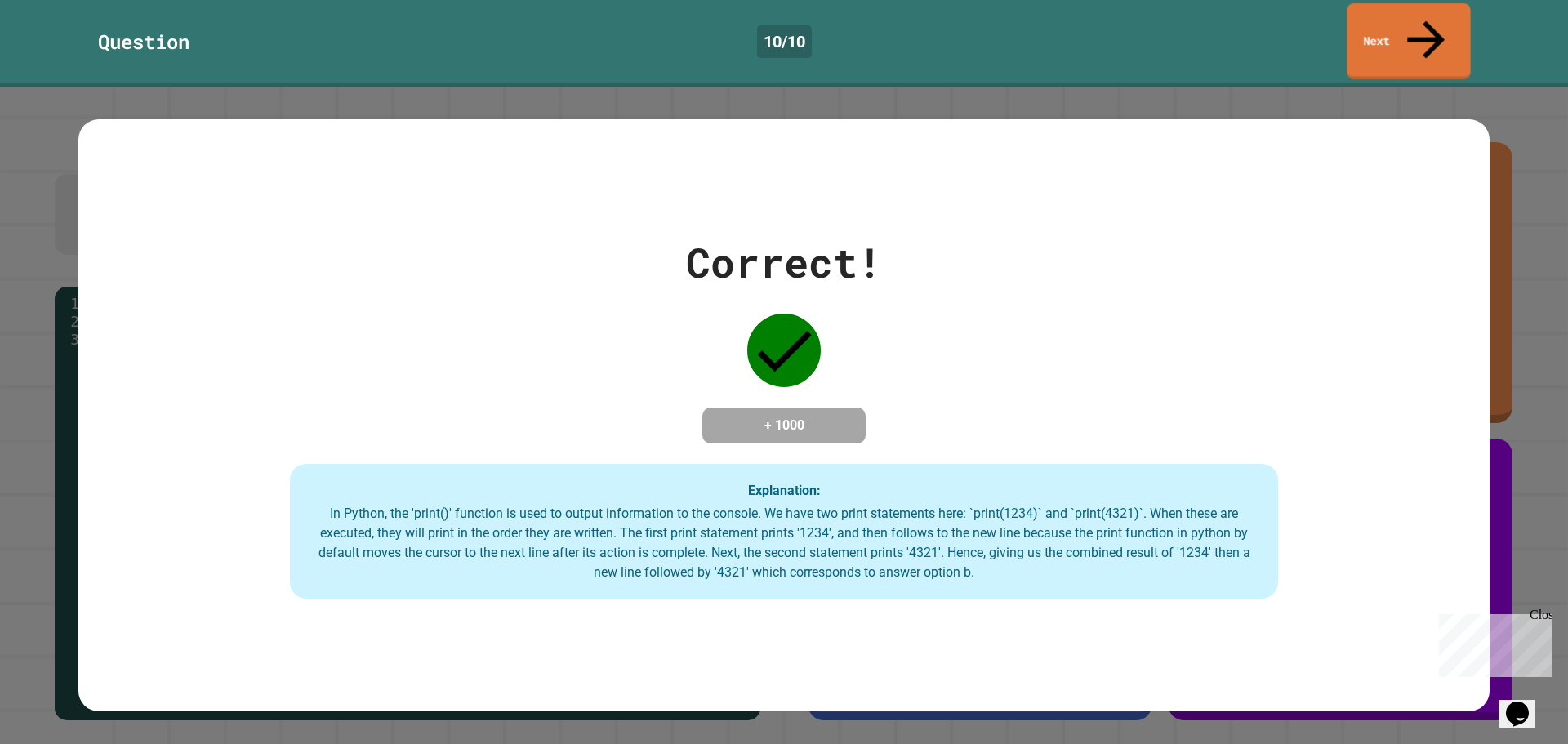
click at [1376, 21] on link "Next" at bounding box center [1408, 41] width 123 height 76
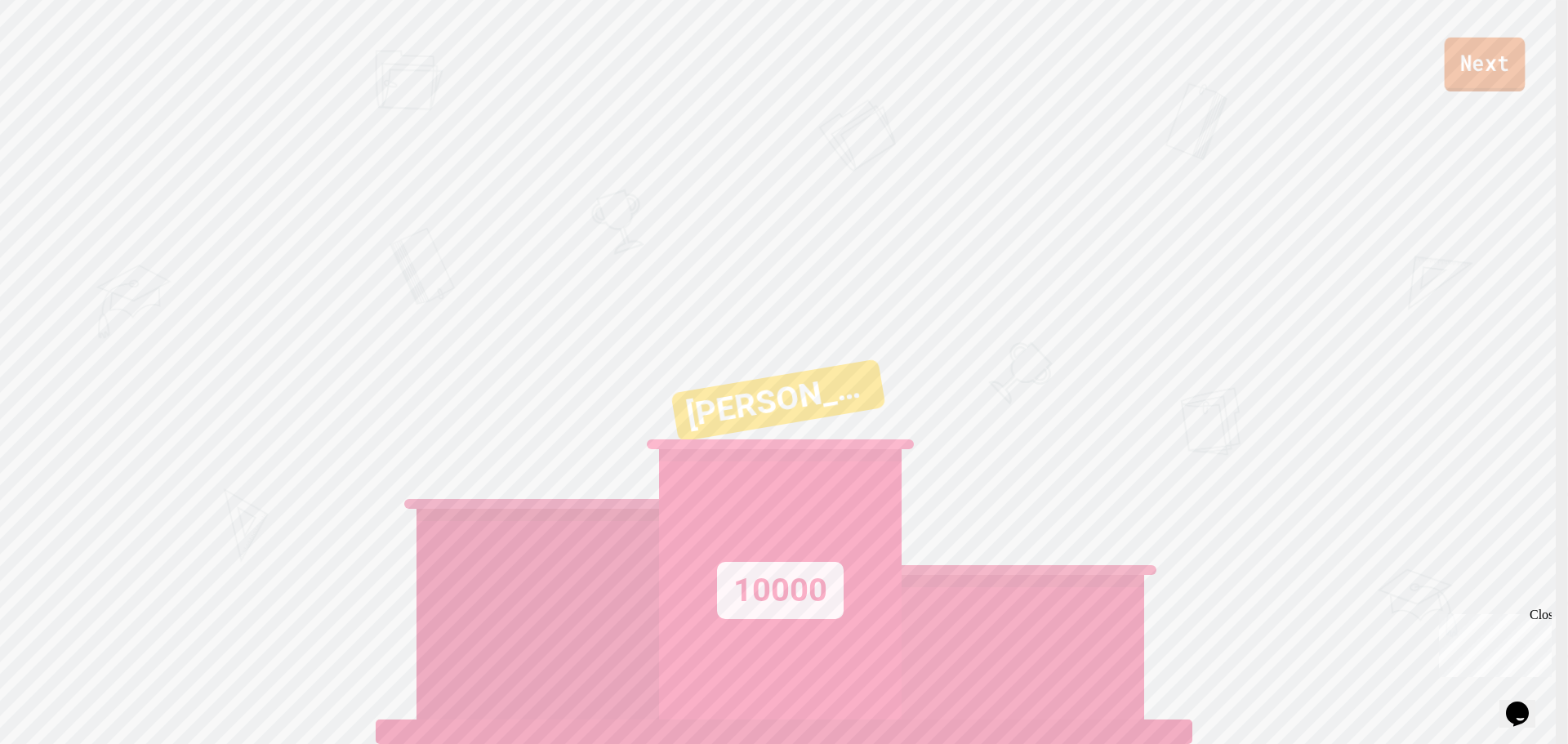
click at [1449, 81] on link "Next" at bounding box center [1485, 64] width 81 height 54
